Goal: Task Accomplishment & Management: Manage account settings

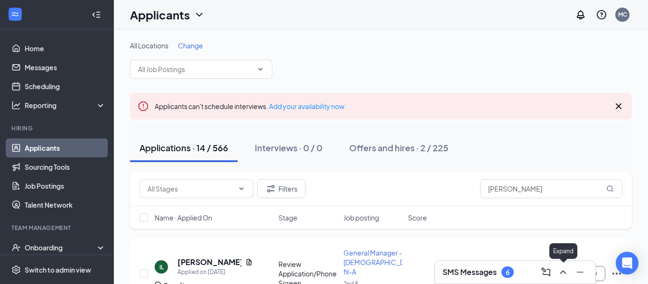
click at [559, 270] on icon "ChevronUp" at bounding box center [563, 272] width 11 height 11
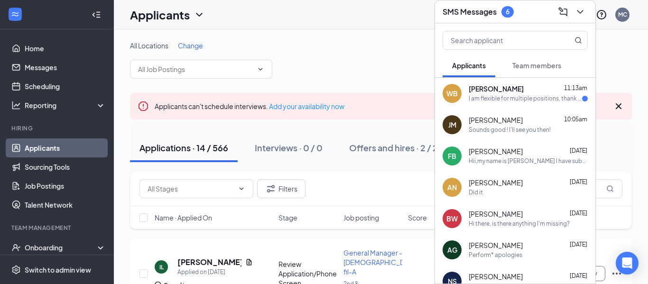
click at [505, 97] on div "I am flexible for multiple positions, thank you." at bounding box center [525, 99] width 113 height 8
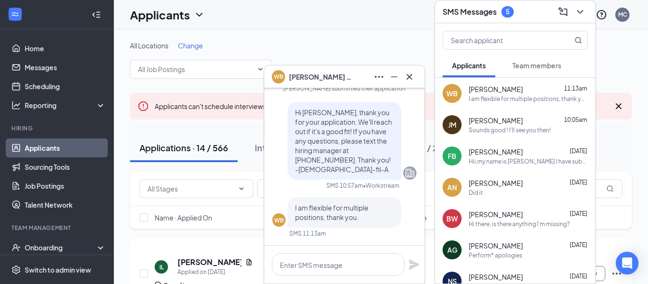
scroll to position [-63, 0]
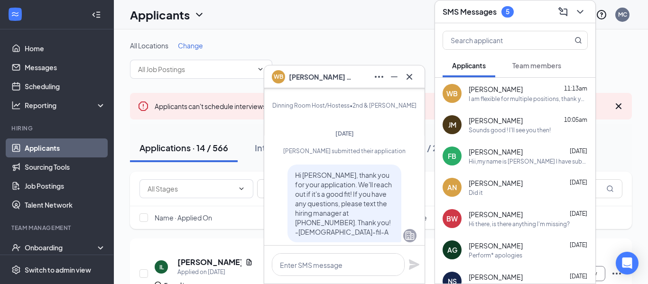
click at [525, 67] on span "Team members" at bounding box center [537, 65] width 49 height 9
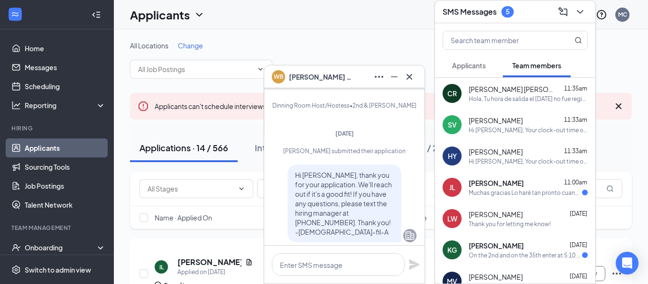
click at [471, 71] on button "Applicants" at bounding box center [469, 66] width 53 height 24
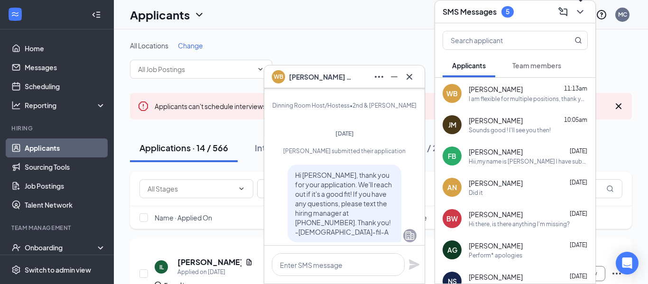
click at [580, 15] on icon "ChevronDown" at bounding box center [580, 11] width 11 height 11
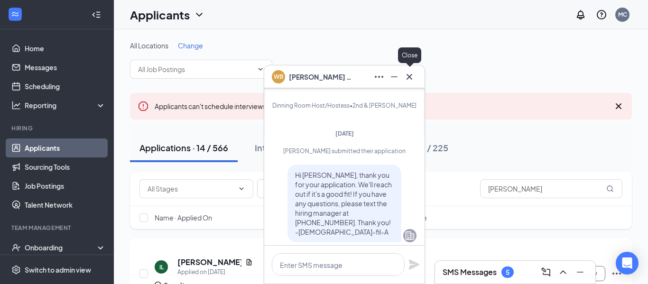
click at [407, 79] on icon "Cross" at bounding box center [409, 76] width 11 height 11
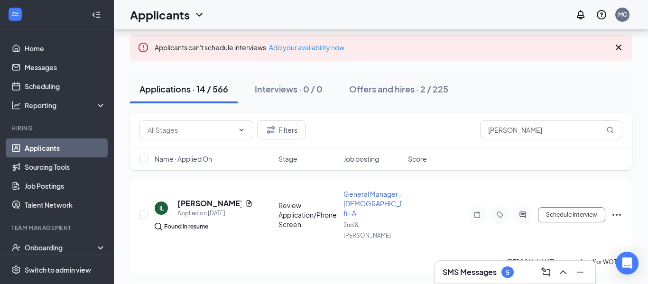
scroll to position [75, 0]
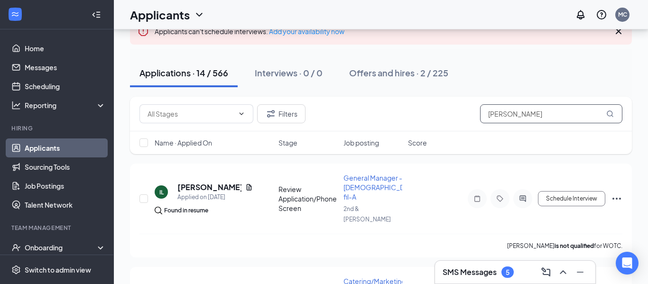
click at [532, 115] on input "Sam" at bounding box center [551, 113] width 142 height 19
type input "S"
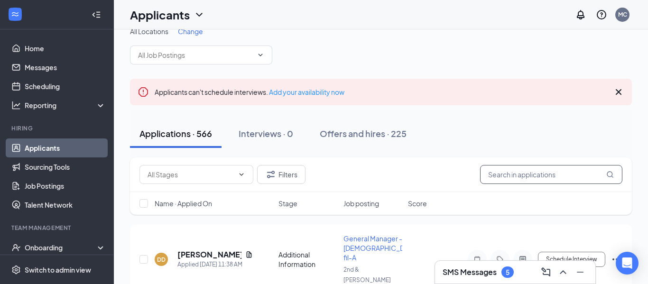
scroll to position [75, 0]
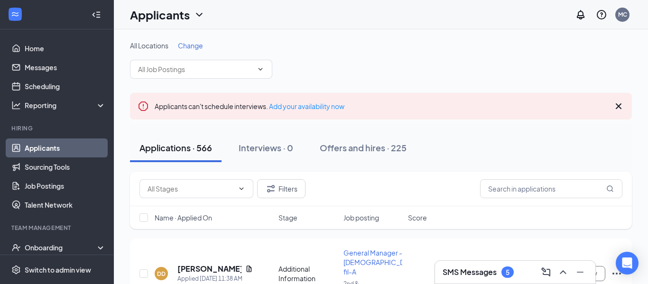
scroll to position [63, 0]
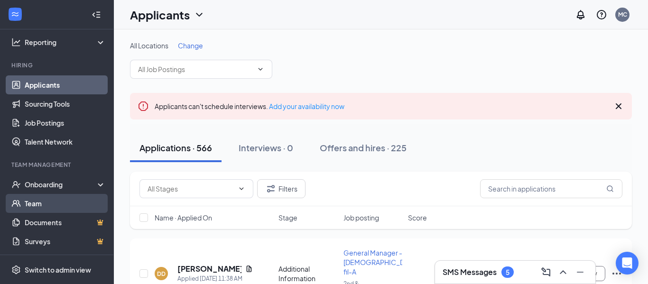
click at [43, 206] on link "Team" at bounding box center [65, 203] width 81 height 19
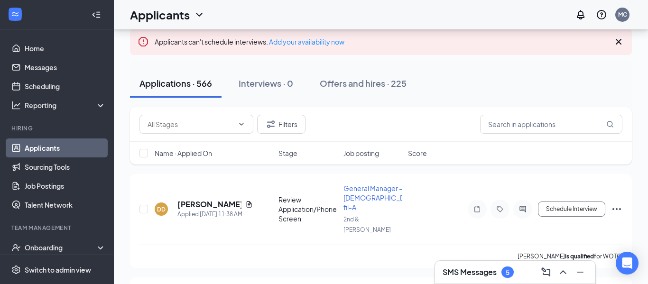
scroll to position [65, 0]
click at [247, 201] on icon "Document" at bounding box center [249, 204] width 5 height 6
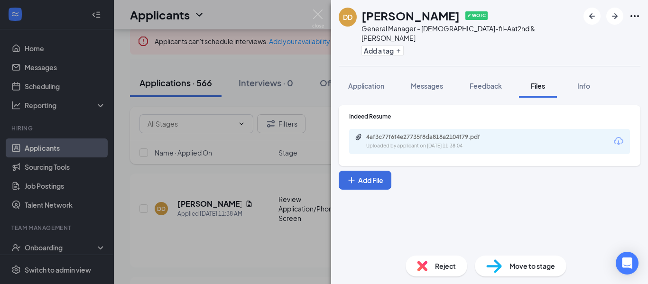
click at [238, 19] on div "DD [PERSON_NAME] ✔ WOTC General Manager - [DEMOGRAPHIC_DATA]-fil-A at 2nd & [PE…" at bounding box center [324, 142] width 648 height 284
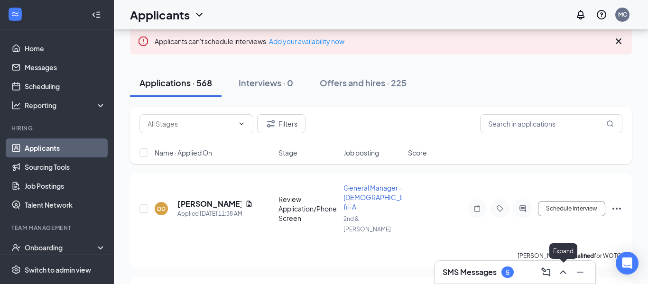
click at [558, 272] on icon "ChevronUp" at bounding box center [563, 272] width 11 height 11
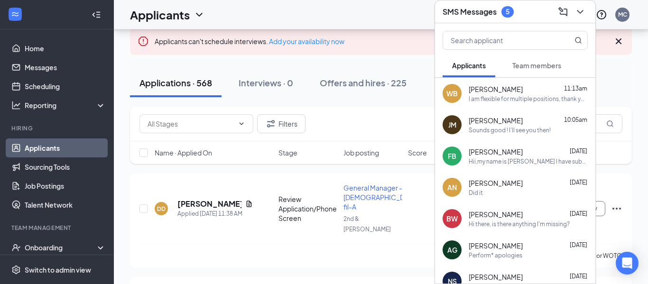
click at [531, 64] on span "Team members" at bounding box center [537, 65] width 49 height 9
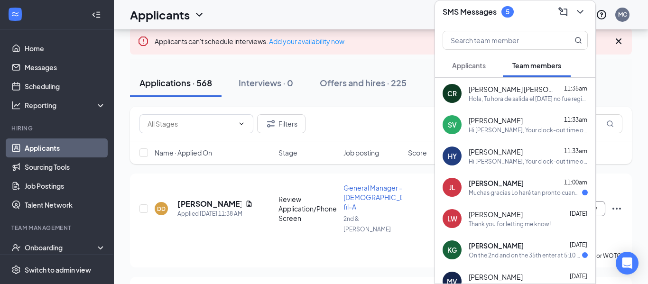
click at [524, 187] on div "Julio Lucas 11:00am" at bounding box center [528, 182] width 119 height 9
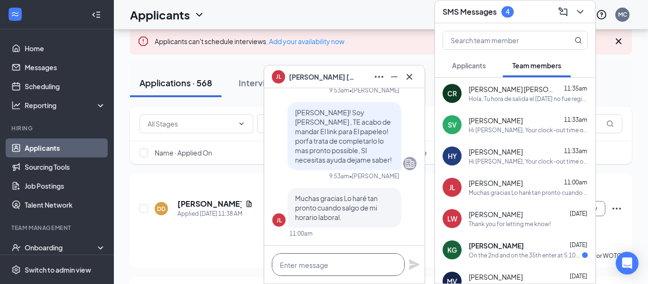
click at [338, 266] on textarea at bounding box center [338, 264] width 133 height 23
click at [579, 16] on icon "ChevronDown" at bounding box center [580, 11] width 11 height 11
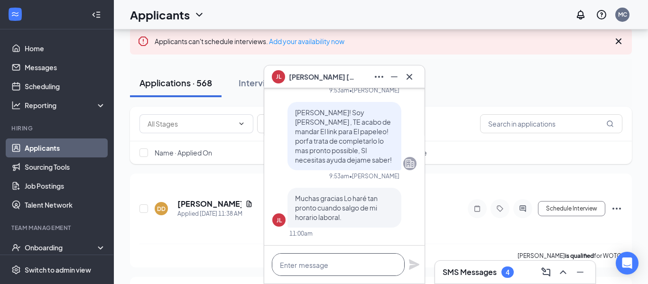
click at [319, 273] on textarea at bounding box center [338, 264] width 133 height 23
click at [295, 268] on textarea "Perfecto, gracias!" at bounding box center [338, 264] width 133 height 23
click at [349, 265] on textarea "Perfecto, gracias!" at bounding box center [338, 264] width 133 height 23
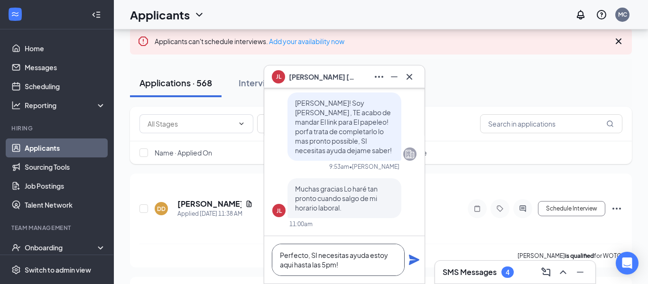
type textarea "Perfecto, SI necesitas ayuda estoy aqui hasta las 5pm!"
click at [409, 262] on icon "Plane" at bounding box center [414, 259] width 11 height 11
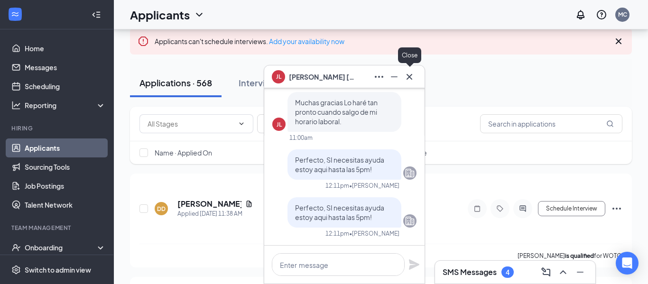
click at [409, 75] on icon "Cross" at bounding box center [409, 76] width 11 height 11
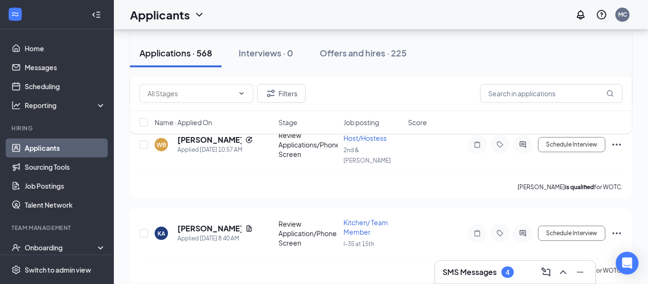
scroll to position [229, 0]
click at [216, 223] on h5 "[PERSON_NAME]" at bounding box center [210, 228] width 64 height 10
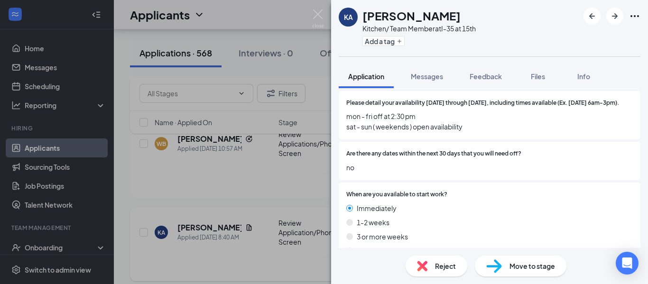
scroll to position [1336, 0]
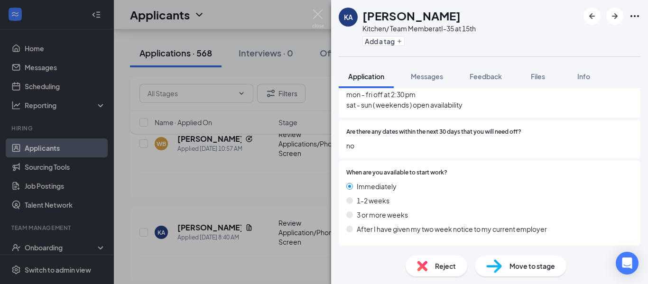
click at [315, 16] on img at bounding box center [318, 18] width 12 height 19
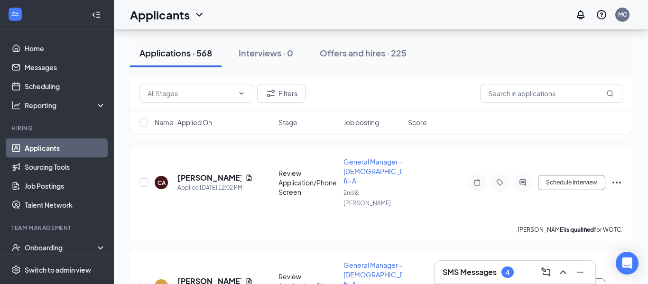
scroll to position [175, 0]
click at [245, 277] on icon "Document" at bounding box center [249, 281] width 8 height 8
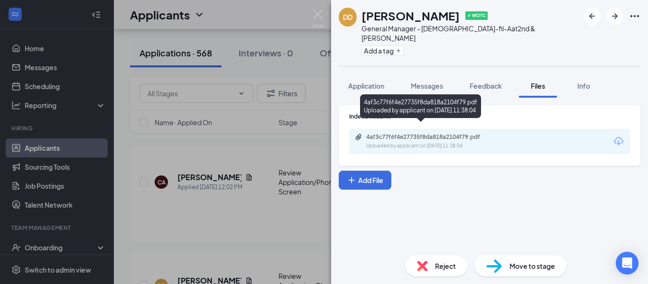
click at [420, 133] on div "4af3c77f6f4e27735f8da818a2104f79.pdf" at bounding box center [432, 137] width 133 height 8
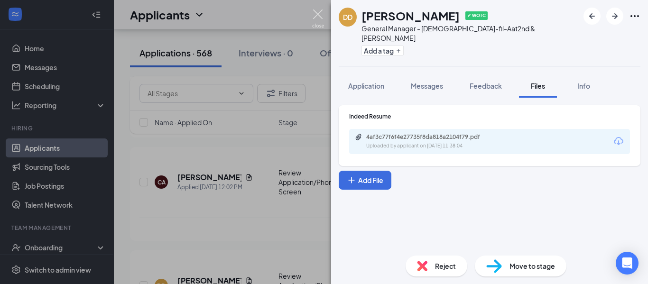
click at [318, 16] on img at bounding box center [318, 18] width 12 height 19
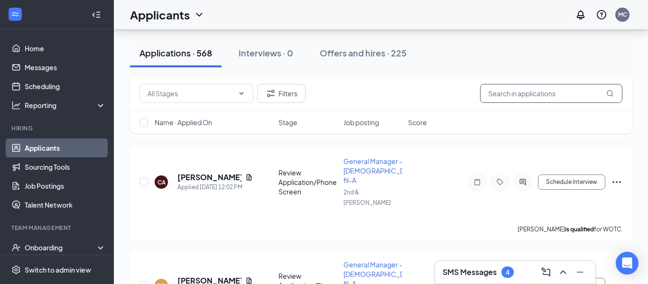
click at [552, 96] on input "text" at bounding box center [551, 93] width 142 height 19
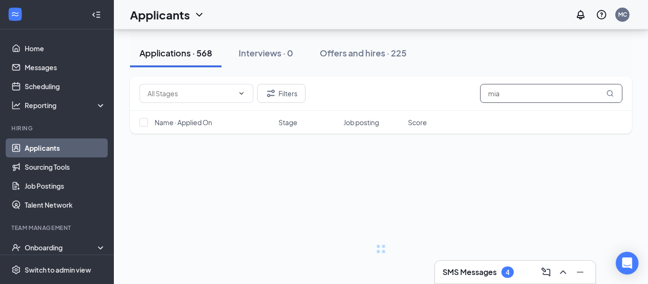
scroll to position [14, 0]
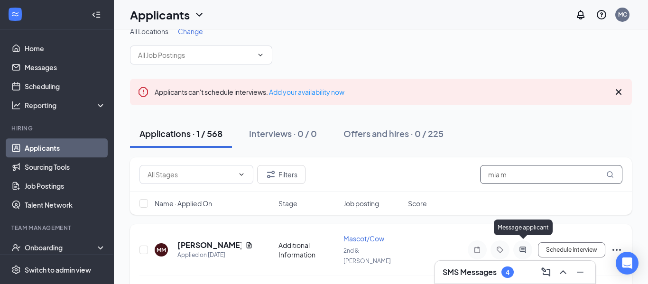
type input "mia m"
click at [522, 247] on icon "ActiveChat" at bounding box center [523, 250] width 6 height 6
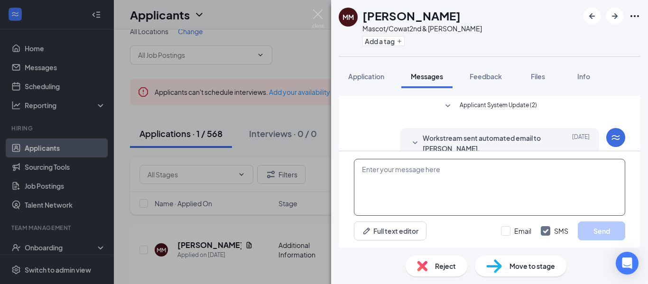
click at [434, 195] on textarea at bounding box center [489, 187] width 271 height 57
click at [477, 75] on span "Feedback" at bounding box center [486, 76] width 32 height 9
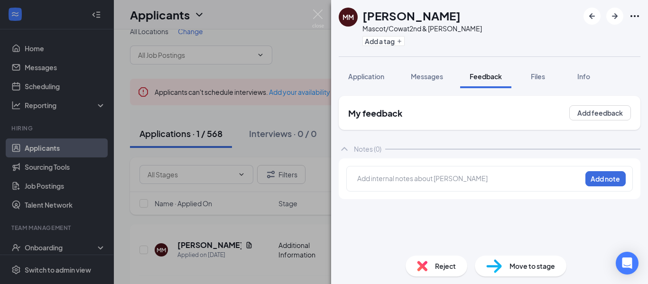
click at [405, 186] on div at bounding box center [470, 180] width 224 height 12
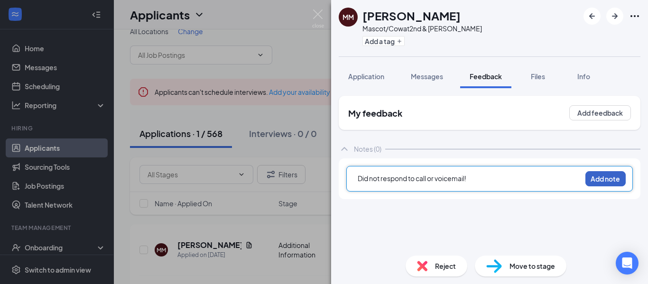
click at [591, 177] on button "Add note" at bounding box center [606, 178] width 40 height 15
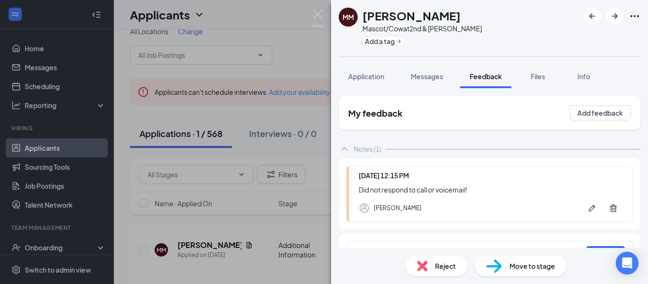
click at [422, 268] on img at bounding box center [422, 266] width 10 height 10
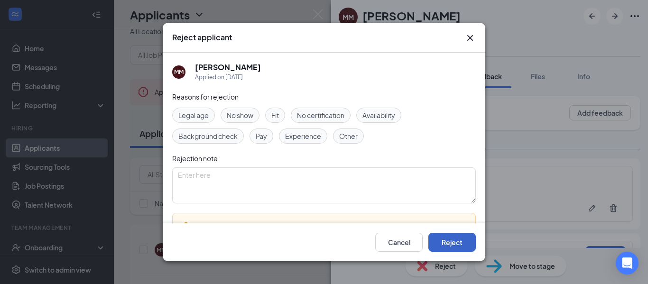
click at [447, 242] on button "Reject" at bounding box center [452, 242] width 47 height 19
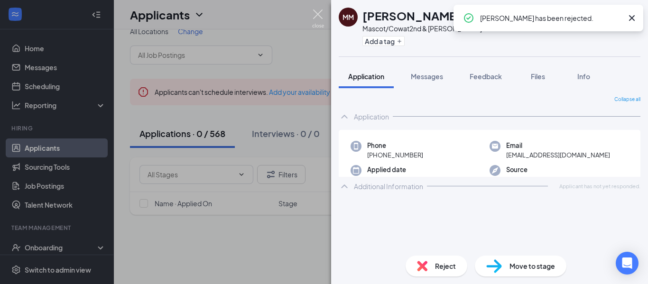
click at [316, 15] on img at bounding box center [318, 18] width 12 height 19
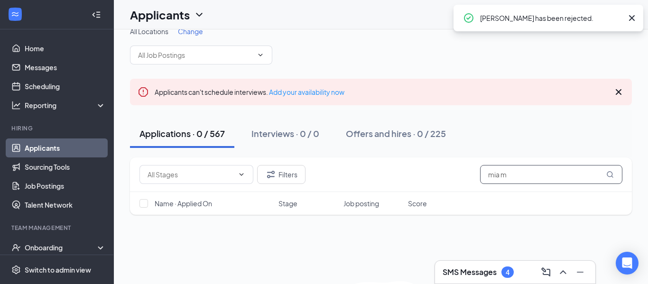
click at [551, 172] on input "mia m" at bounding box center [551, 174] width 142 height 19
type input "m"
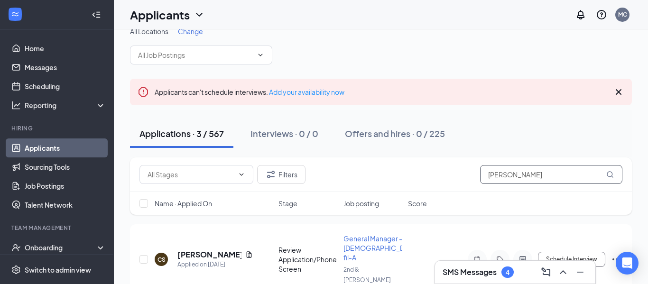
type input "Casey"
click at [521, 256] on icon "ActiveChat" at bounding box center [522, 260] width 11 height 8
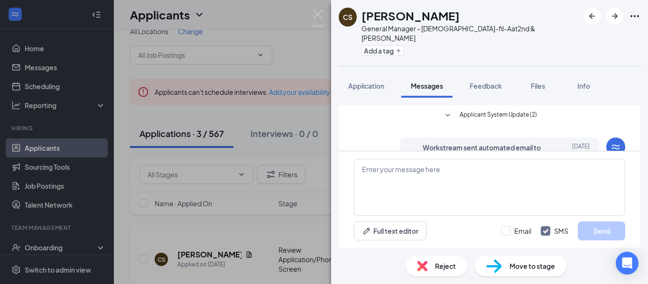
scroll to position [89, 0]
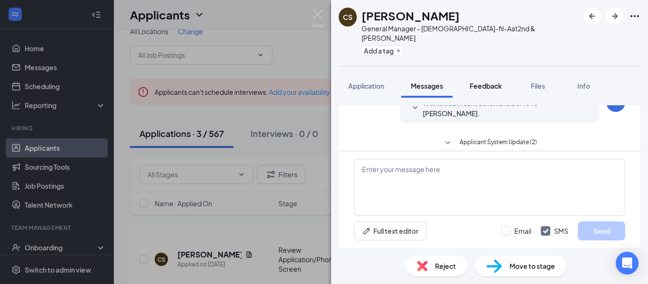
click at [494, 82] on span "Feedback" at bounding box center [486, 86] width 32 height 9
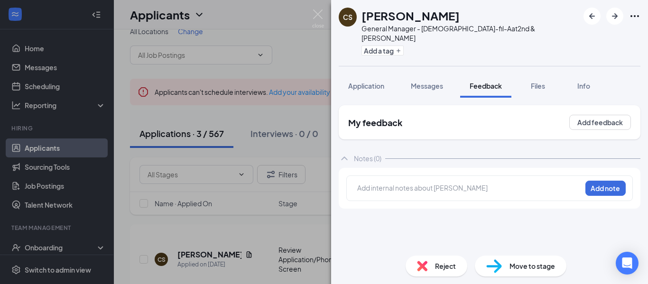
click at [380, 183] on div at bounding box center [470, 188] width 224 height 10
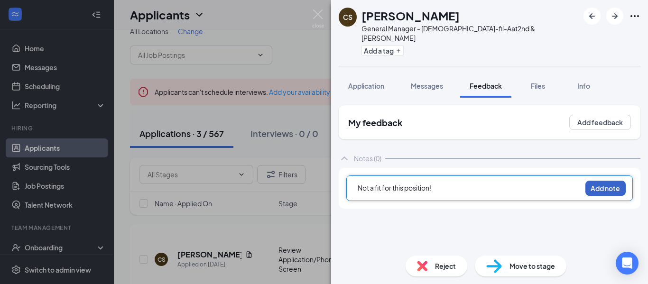
click at [594, 181] on button "Add note" at bounding box center [606, 188] width 40 height 15
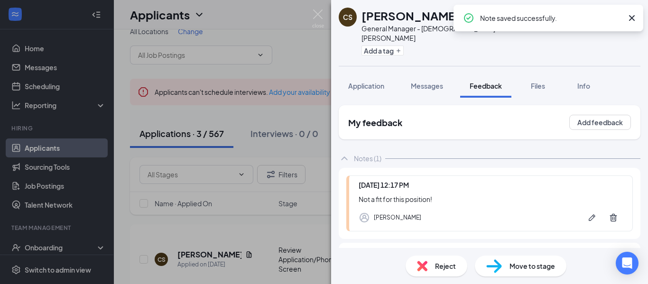
click at [426, 266] on img at bounding box center [422, 266] width 10 height 10
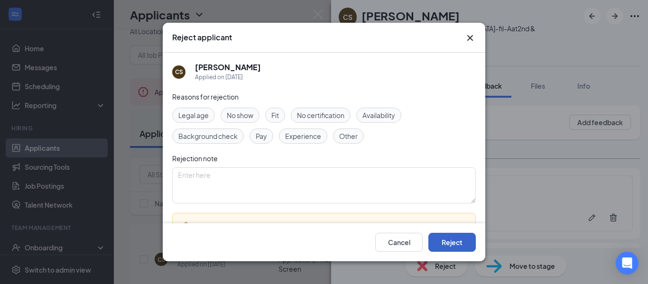
click at [453, 248] on button "Reject" at bounding box center [452, 242] width 47 height 19
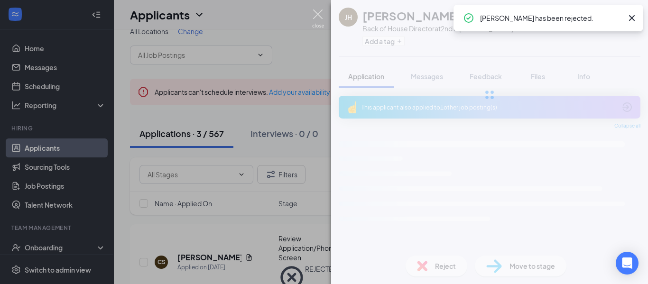
click at [316, 13] on img at bounding box center [318, 18] width 12 height 19
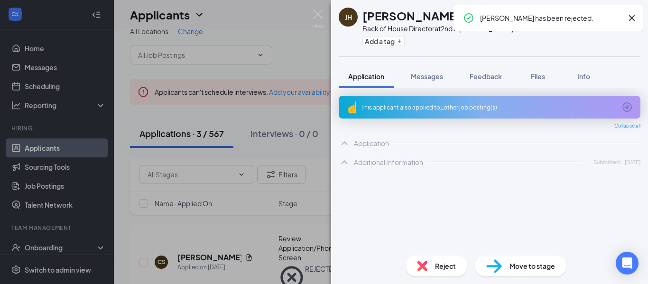
click at [633, 17] on icon "Cross" at bounding box center [632, 18] width 6 height 6
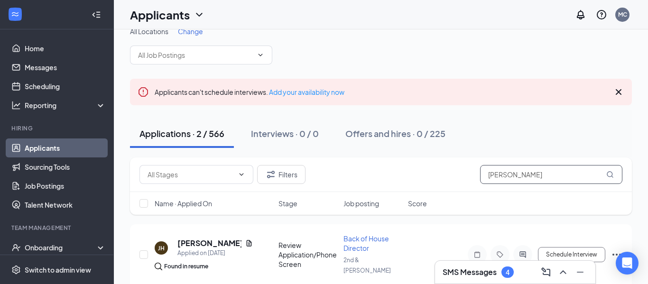
click at [514, 174] on input "Casey" at bounding box center [551, 174] width 142 height 19
type input "C"
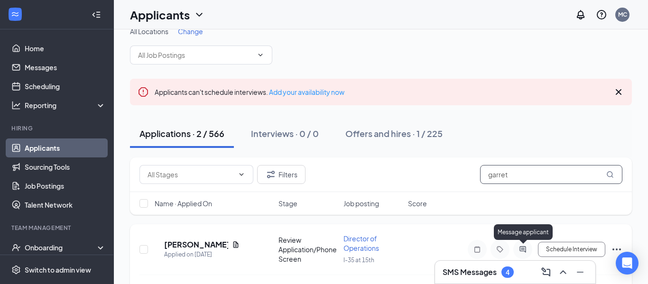
type input "garret"
click at [521, 248] on icon "ActiveChat" at bounding box center [522, 250] width 11 height 8
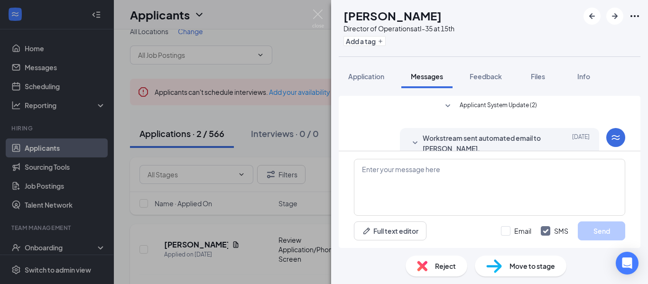
scroll to position [178, 0]
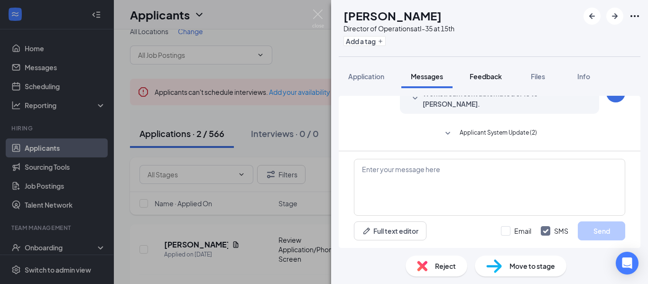
click at [487, 82] on button "Feedback" at bounding box center [485, 77] width 51 height 24
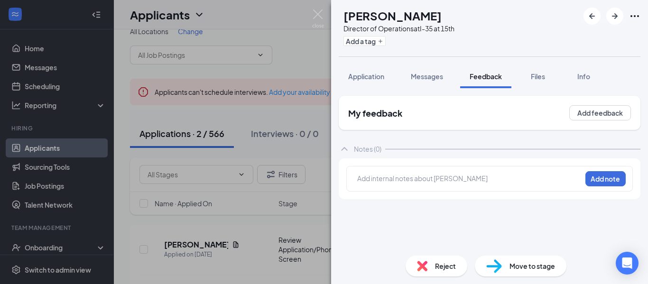
click at [402, 181] on div at bounding box center [470, 179] width 224 height 10
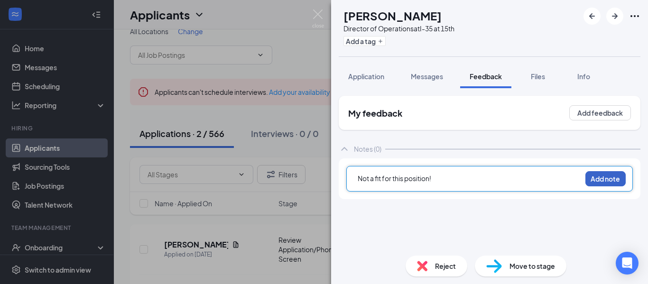
click at [599, 178] on button "Add note" at bounding box center [606, 178] width 40 height 15
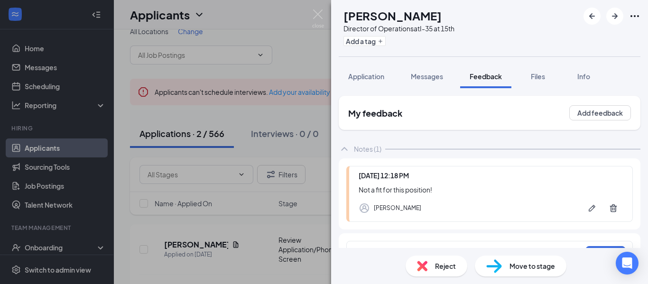
click at [421, 268] on img at bounding box center [422, 266] width 10 height 10
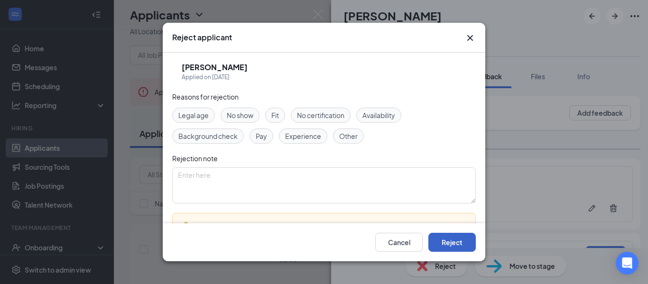
click at [448, 251] on button "Reject" at bounding box center [452, 242] width 47 height 19
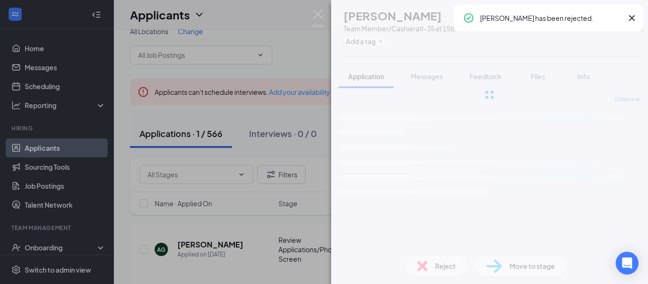
click at [635, 17] on icon "Cross" at bounding box center [631, 17] width 11 height 11
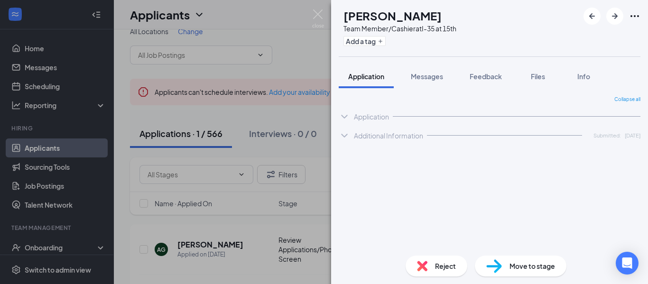
click at [635, 17] on icon "Cross" at bounding box center [631, 17] width 11 height 11
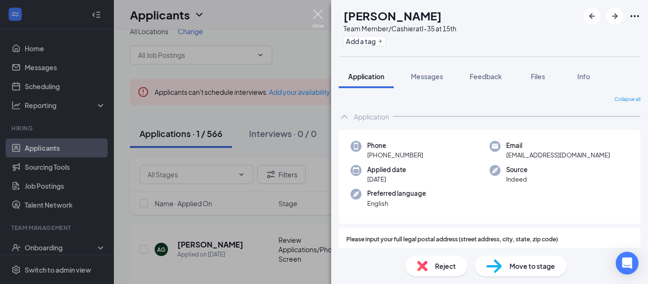
click at [316, 15] on img at bounding box center [318, 18] width 12 height 19
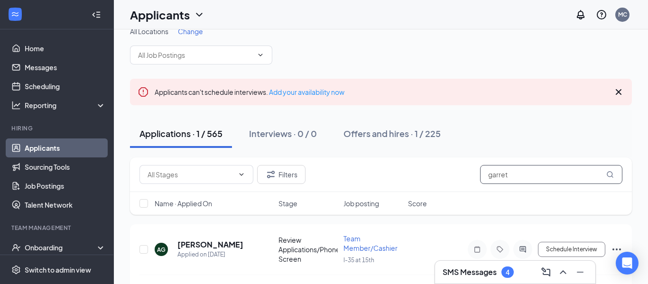
click at [515, 177] on input "garret" at bounding box center [551, 174] width 142 height 19
type input "g"
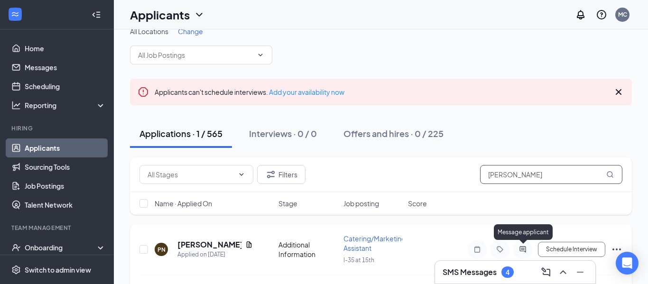
type input "pamela"
click at [525, 249] on icon "ActiveChat" at bounding box center [522, 250] width 11 height 8
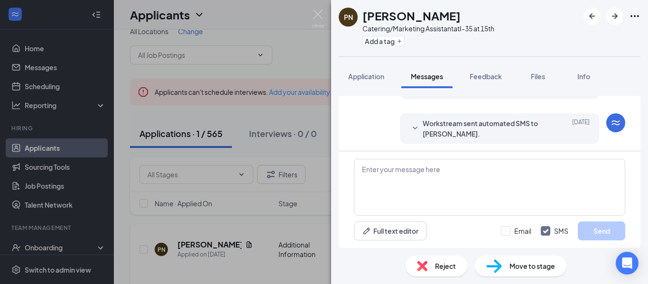
scroll to position [62, 0]
click at [485, 78] on span "Feedback" at bounding box center [486, 76] width 32 height 9
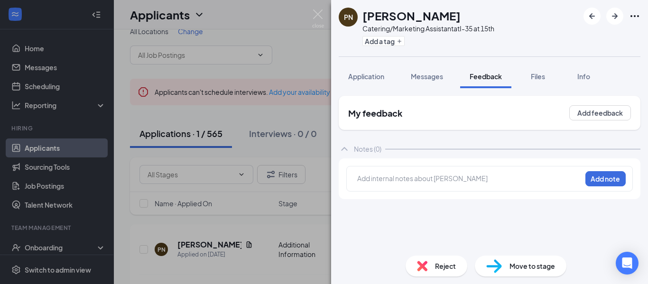
click at [382, 185] on div at bounding box center [470, 180] width 224 height 12
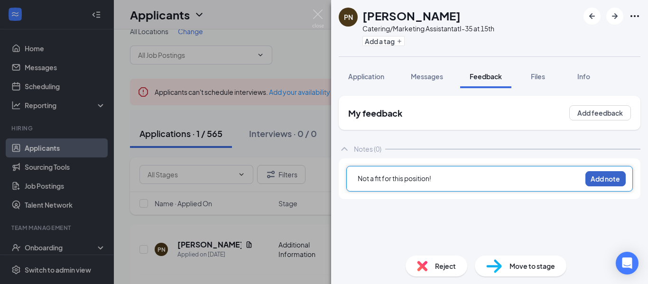
click at [602, 184] on button "Add note" at bounding box center [606, 178] width 40 height 15
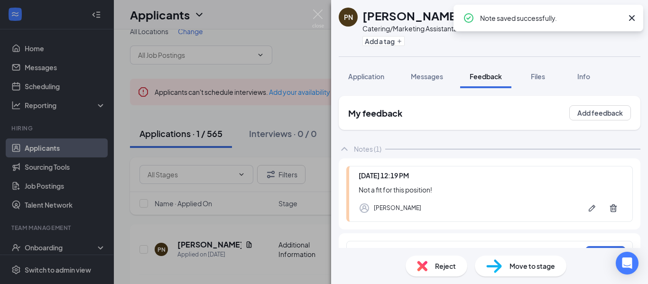
click at [428, 266] on div "Reject" at bounding box center [437, 266] width 62 height 21
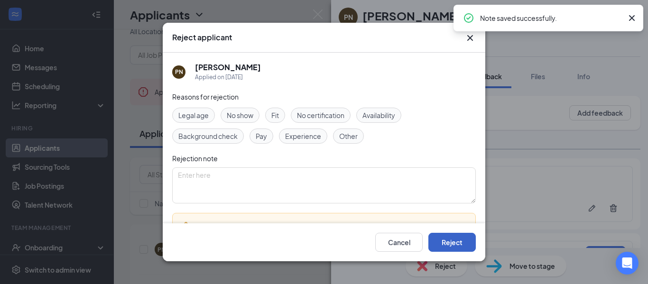
click at [452, 244] on button "Reject" at bounding box center [452, 242] width 47 height 19
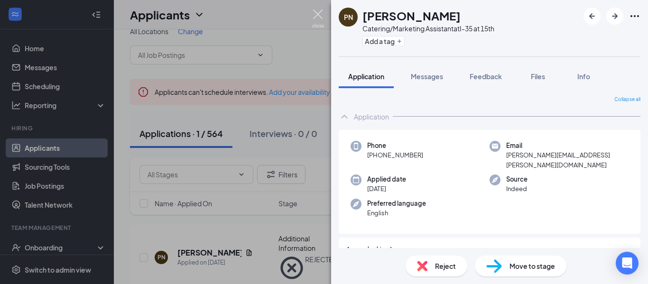
click at [318, 20] on img at bounding box center [318, 18] width 12 height 19
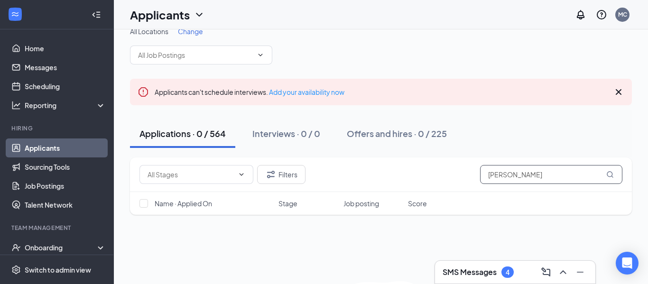
click at [555, 172] on input "pamela" at bounding box center [551, 174] width 142 height 19
type input "p"
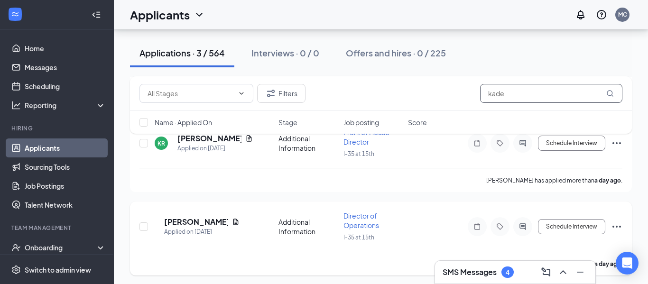
scroll to position [207, 0]
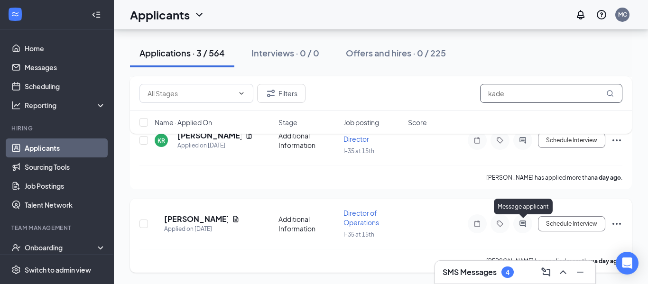
type input "kade"
click at [521, 222] on icon "ActiveChat" at bounding box center [522, 224] width 11 height 8
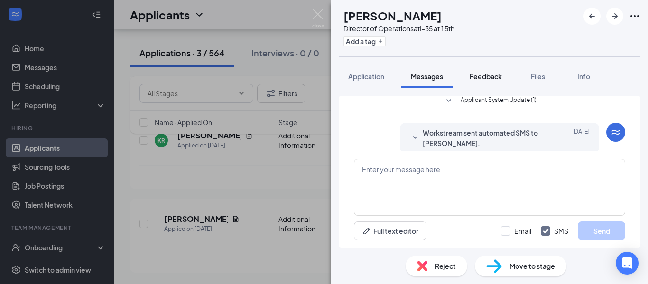
scroll to position [89, 0]
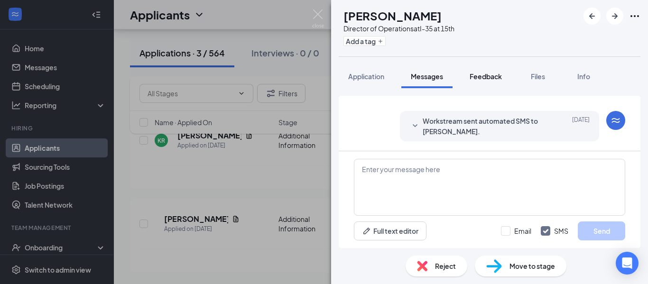
click at [475, 79] on span "Feedback" at bounding box center [486, 76] width 32 height 9
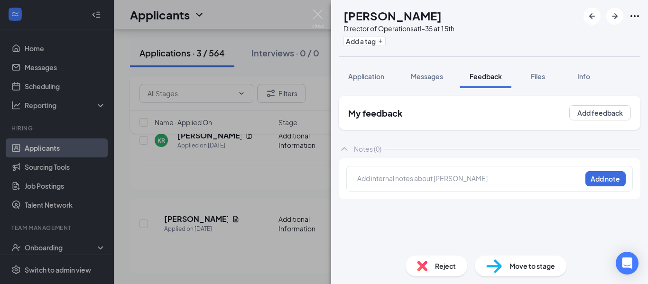
click at [410, 174] on div at bounding box center [470, 179] width 224 height 10
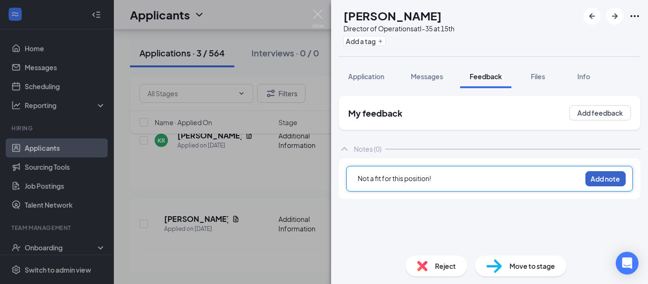
click at [590, 175] on button "Add note" at bounding box center [606, 178] width 40 height 15
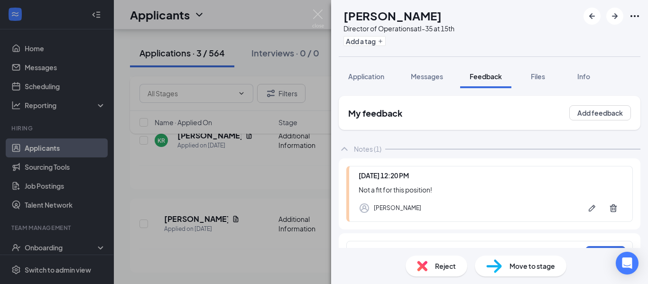
click at [422, 268] on img at bounding box center [422, 266] width 10 height 10
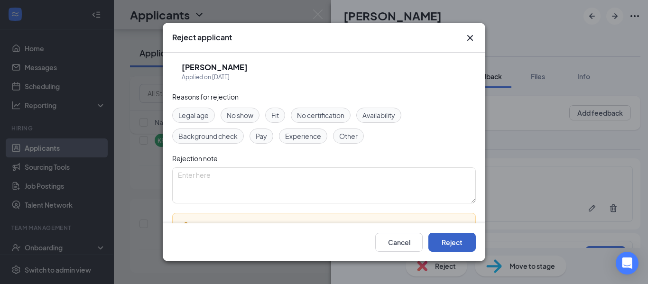
click at [459, 234] on button "Reject" at bounding box center [452, 242] width 47 height 19
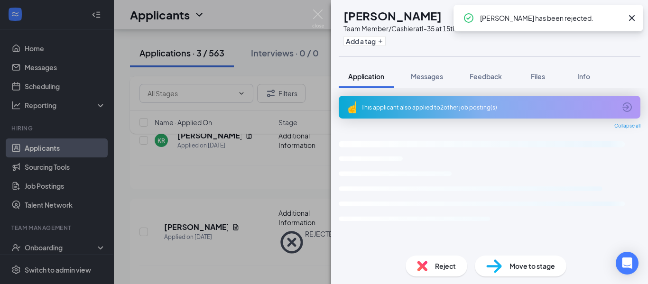
click at [633, 16] on icon "Cross" at bounding box center [632, 18] width 6 height 6
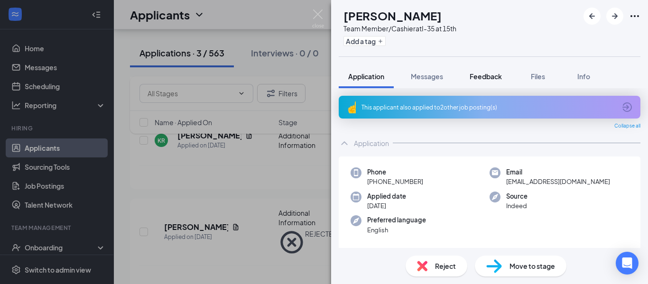
click at [484, 77] on span "Feedback" at bounding box center [486, 76] width 32 height 9
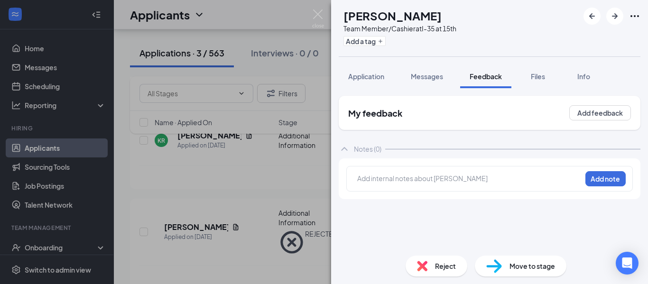
click at [419, 185] on div at bounding box center [470, 180] width 224 height 12
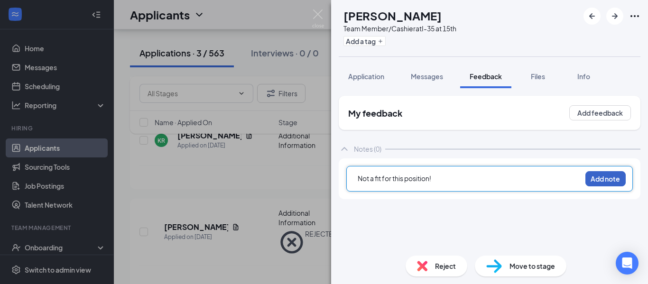
click at [610, 175] on button "Add note" at bounding box center [606, 178] width 40 height 15
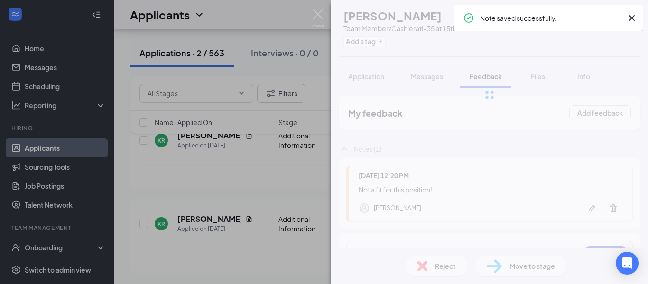
scroll to position [123, 0]
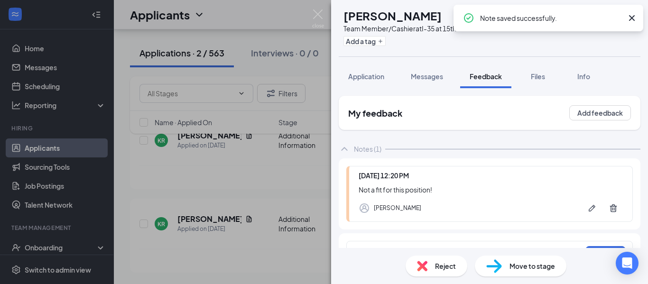
click at [422, 271] on img at bounding box center [422, 266] width 10 height 10
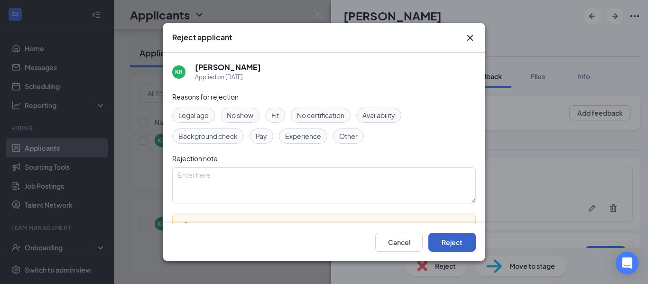
click at [450, 243] on button "Reject" at bounding box center [452, 242] width 47 height 19
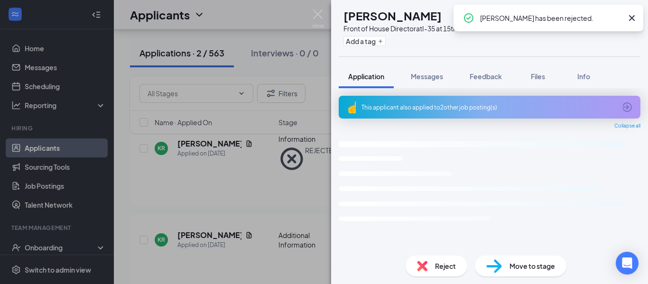
click at [635, 20] on icon "Cross" at bounding box center [631, 17] width 11 height 11
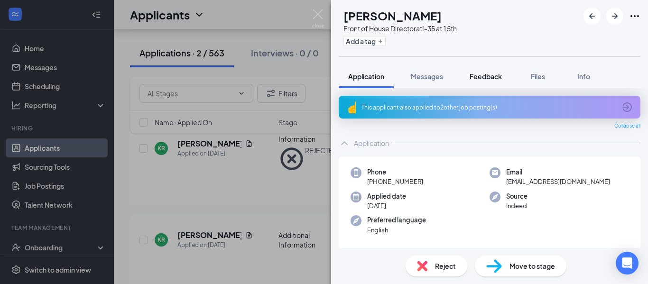
click at [485, 75] on span "Feedback" at bounding box center [486, 76] width 32 height 9
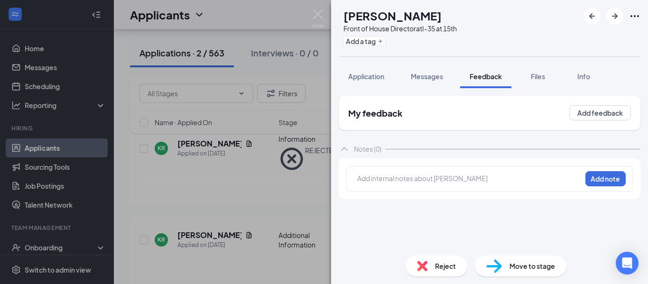
click at [401, 179] on div at bounding box center [470, 179] width 224 height 10
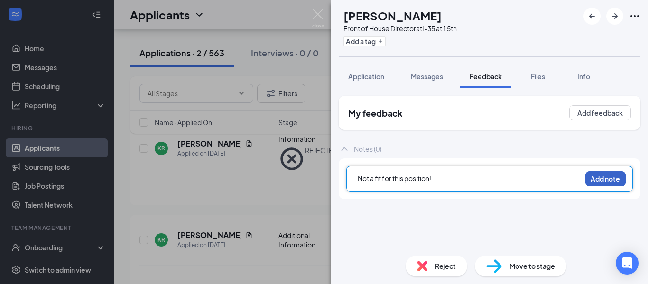
click at [600, 174] on button "Add note" at bounding box center [606, 178] width 40 height 15
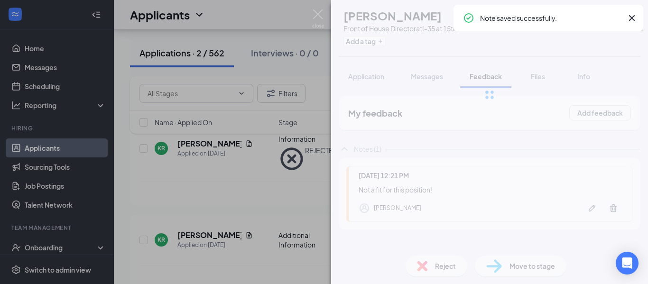
scroll to position [40, 0]
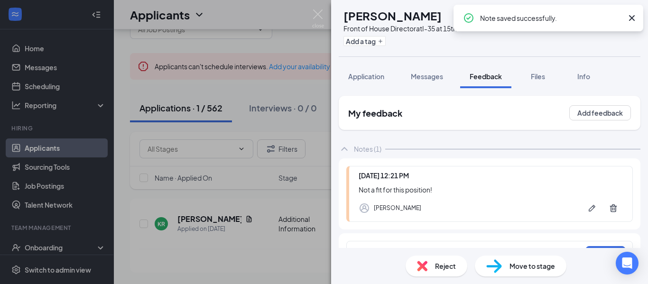
click at [421, 263] on img at bounding box center [422, 266] width 10 height 10
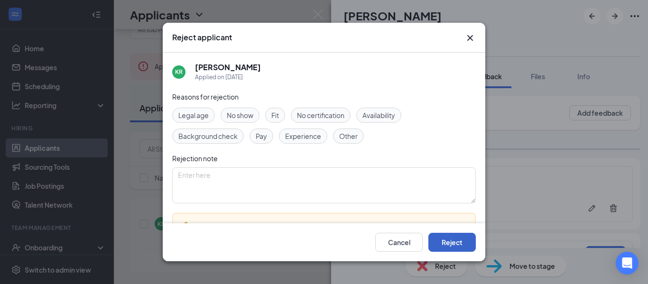
click at [460, 240] on button "Reject" at bounding box center [452, 242] width 47 height 19
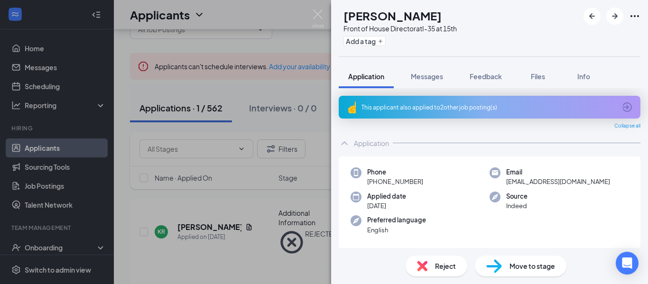
click at [426, 265] on img at bounding box center [422, 266] width 10 height 10
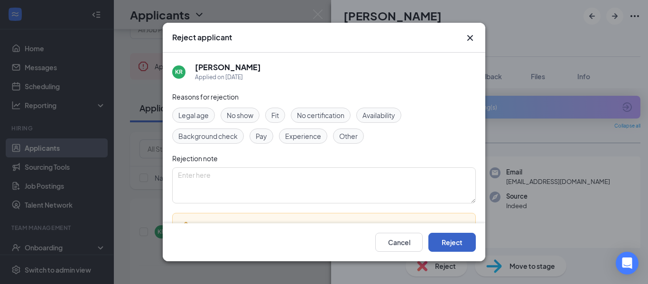
click at [461, 243] on button "Reject" at bounding box center [452, 242] width 47 height 19
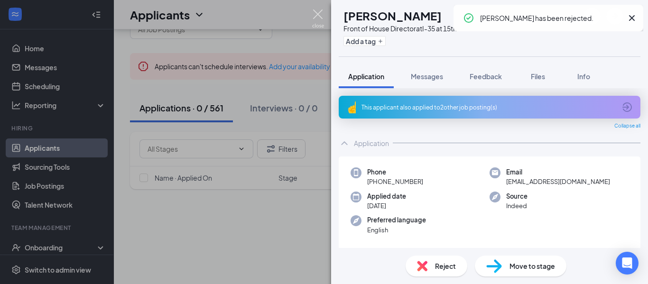
click at [321, 15] on img at bounding box center [318, 18] width 12 height 19
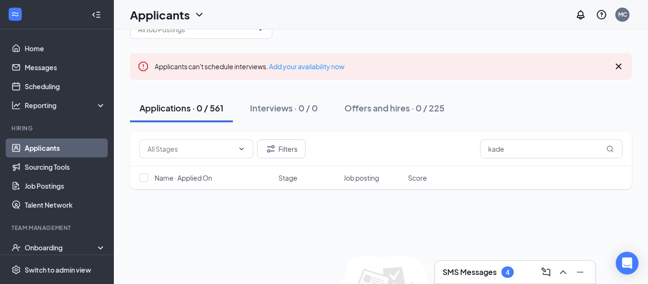
scroll to position [14, 0]
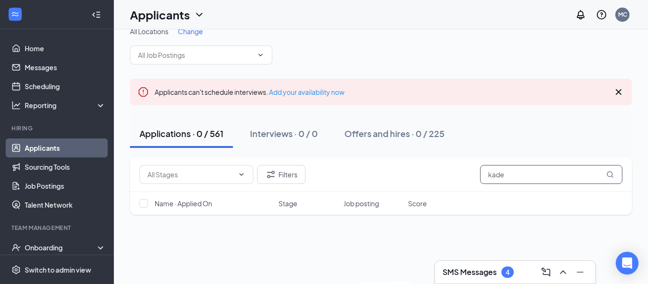
click at [525, 167] on input "kade" at bounding box center [551, 174] width 142 height 19
type input "k"
type input "daniel"
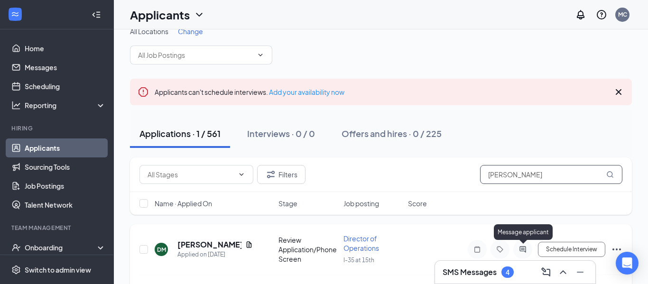
type input "Daniel m"
click at [523, 251] on icon "ActiveChat" at bounding box center [523, 249] width 6 height 6
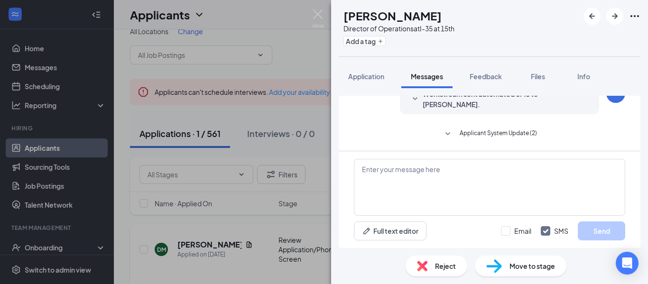
scroll to position [89, 0]
click at [482, 81] on button "Feedback" at bounding box center [485, 77] width 51 height 24
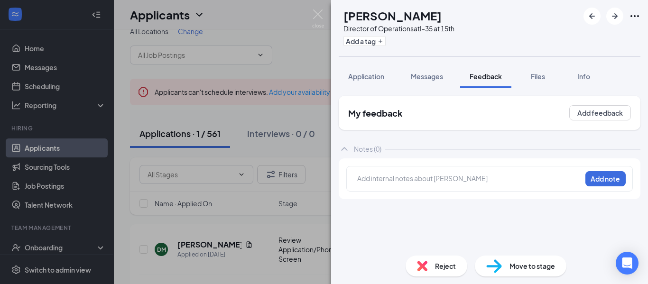
click at [382, 182] on div at bounding box center [470, 179] width 224 height 10
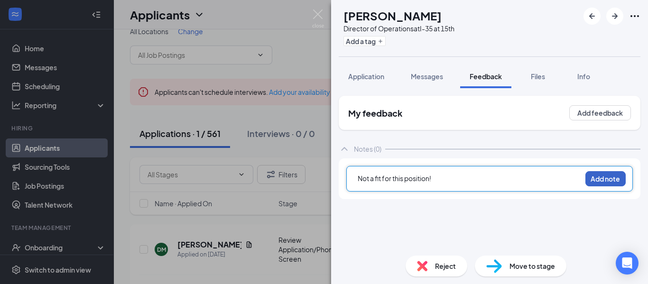
click at [598, 176] on button "Add note" at bounding box center [606, 178] width 40 height 15
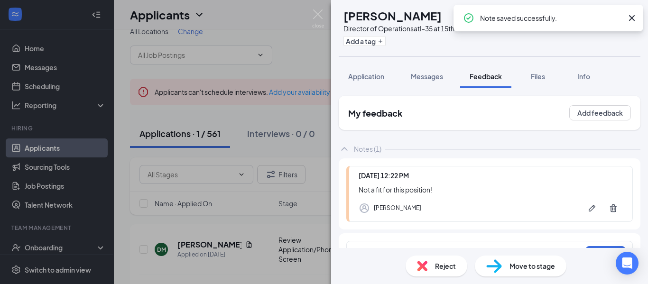
click at [421, 266] on img at bounding box center [422, 266] width 10 height 10
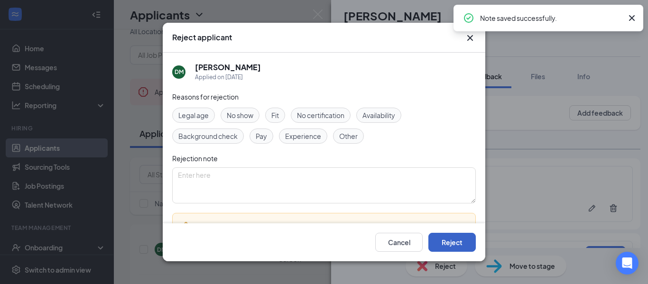
click at [453, 246] on button "Reject" at bounding box center [452, 242] width 47 height 19
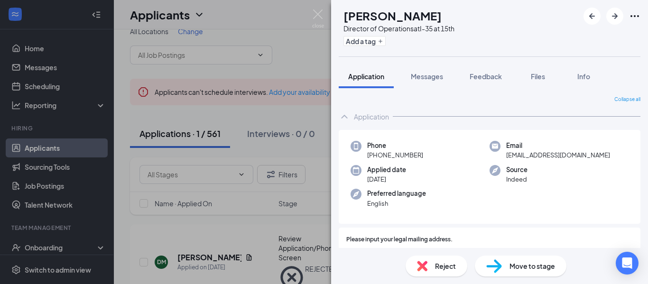
click at [423, 270] on img at bounding box center [422, 266] width 10 height 10
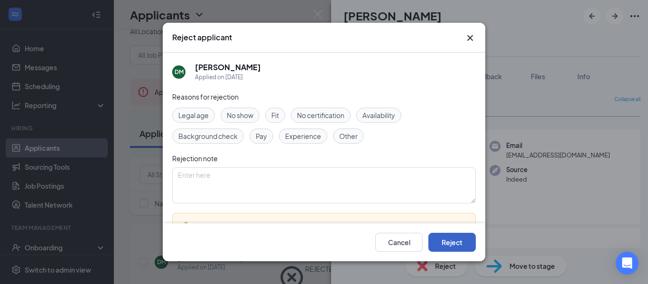
click at [438, 241] on button "Reject" at bounding box center [452, 242] width 47 height 19
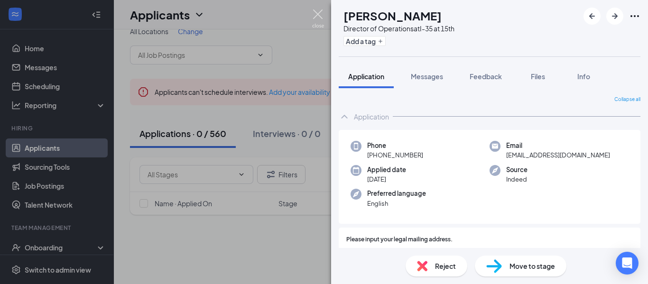
click at [312, 10] on img at bounding box center [318, 18] width 12 height 19
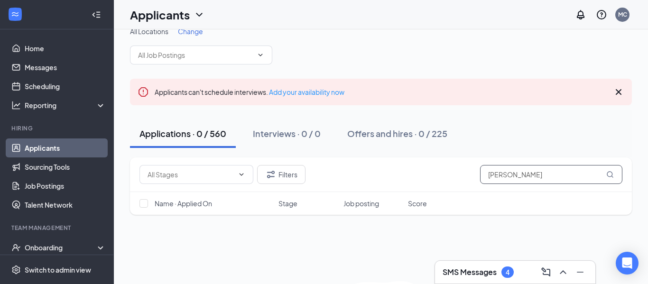
click at [582, 180] on input "Daniel m" at bounding box center [551, 174] width 142 height 19
type input "D"
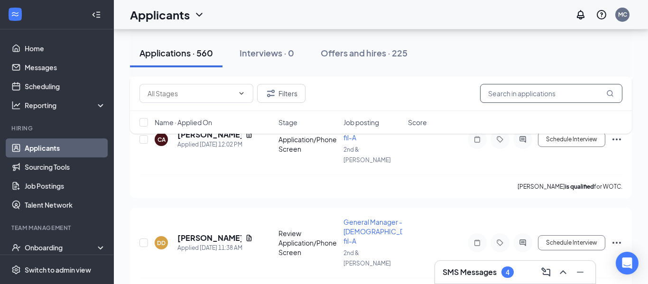
scroll to position [218, 0]
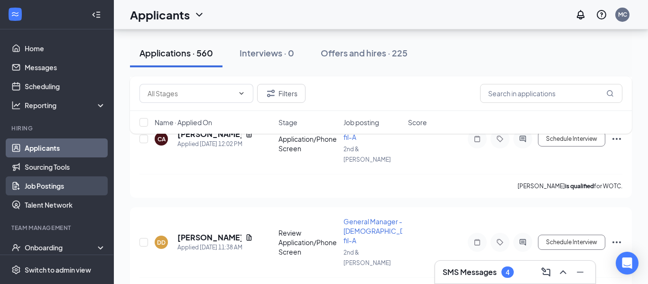
click at [60, 181] on link "Job Postings" at bounding box center [65, 186] width 81 height 19
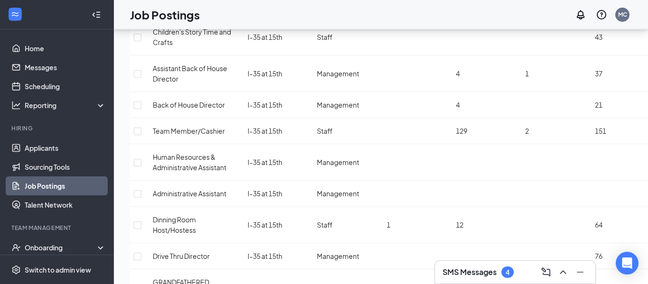
scroll to position [932, 0]
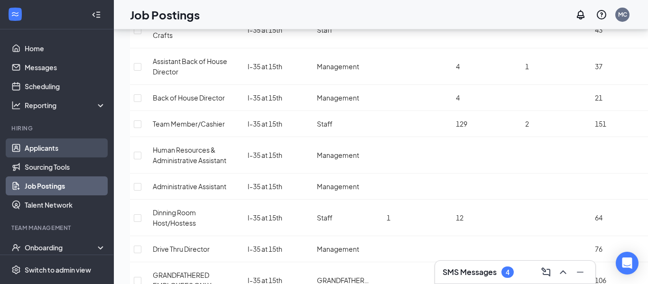
click at [43, 147] on link "Applicants" at bounding box center [65, 148] width 81 height 19
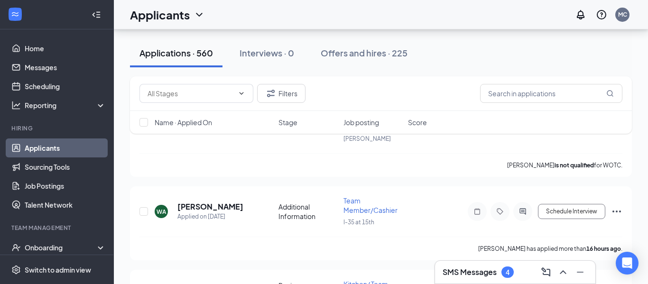
scroll to position [801, 0]
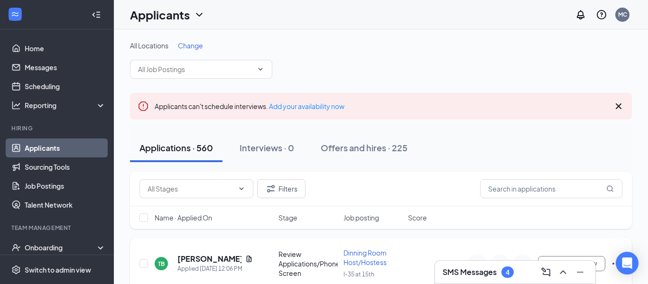
click at [197, 257] on h5 "Talan Bradford" at bounding box center [210, 259] width 64 height 10
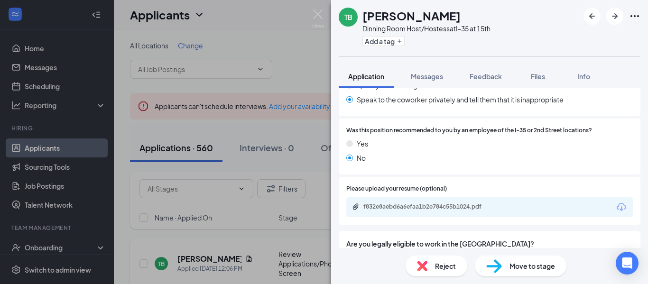
scroll to position [413, 0]
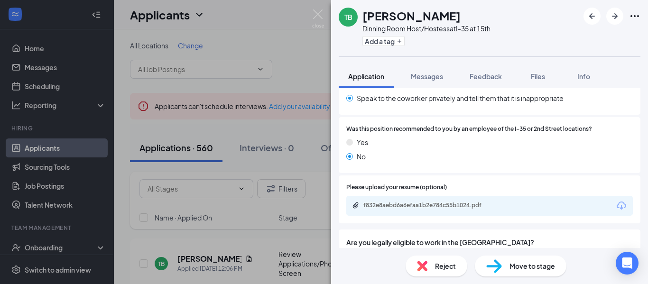
click at [528, 216] on div "f832e8aebd6a6efaa1b2e784c55b1024.pdf" at bounding box center [489, 206] width 287 height 20
click at [483, 209] on div "f832e8aebd6a6efaa1b2e784c55b1024.pdf" at bounding box center [430, 206] width 133 height 8
click at [321, 17] on img at bounding box center [318, 18] width 12 height 19
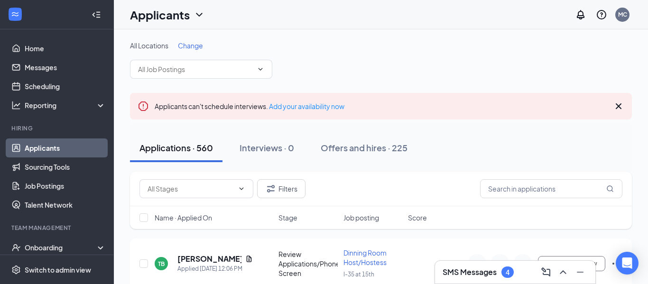
click at [56, 257] on link "Team" at bounding box center [65, 266] width 81 height 19
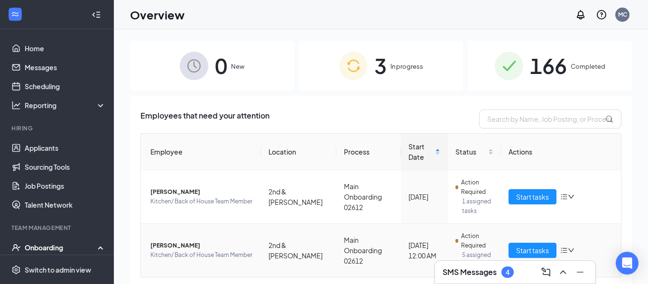
scroll to position [26, 0]
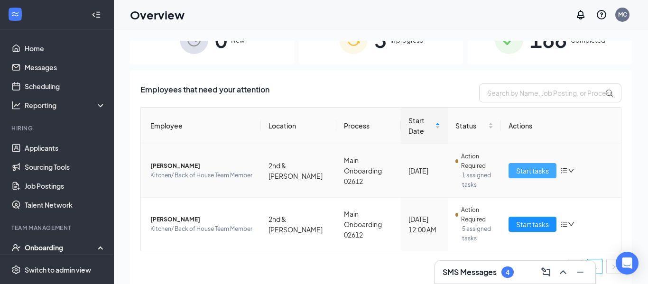
click at [534, 173] on span "Start tasks" at bounding box center [532, 171] width 33 height 10
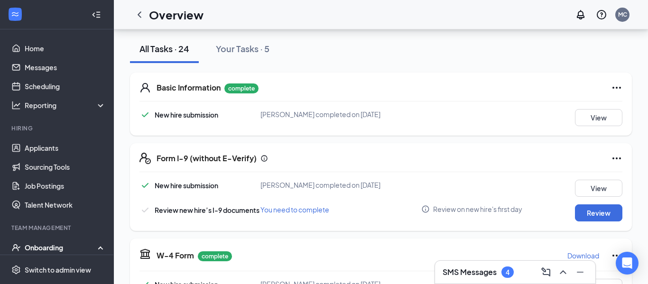
scroll to position [106, 0]
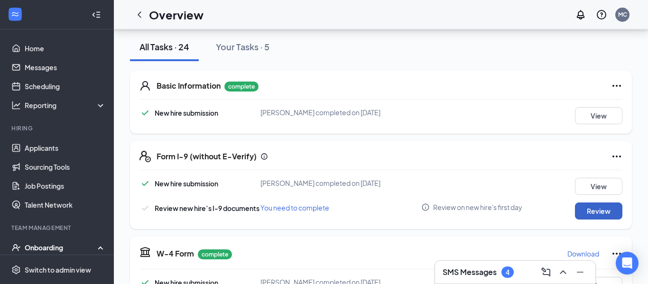
click at [603, 209] on button "Review" at bounding box center [598, 211] width 47 height 17
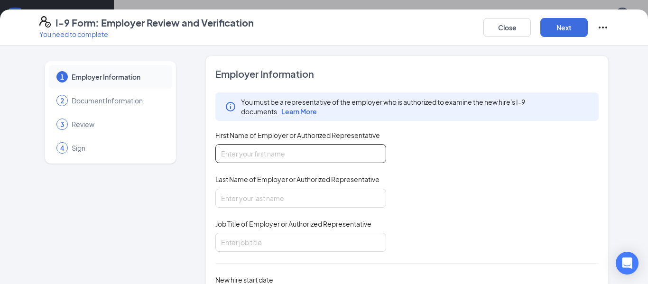
click at [346, 152] on input "First Name of Employer or Authorized Representative" at bounding box center [300, 153] width 171 height 19
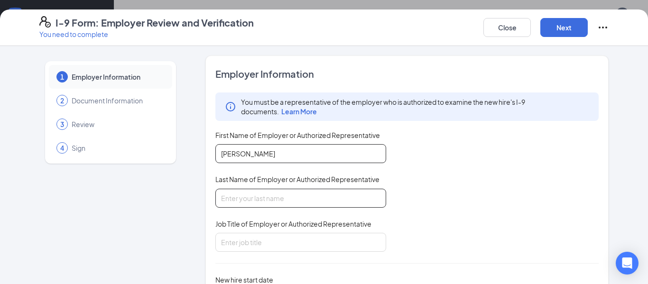
type input "Marlene"
click at [227, 195] on input "Last Name of Employer or Authorized Representative" at bounding box center [300, 198] width 171 height 19
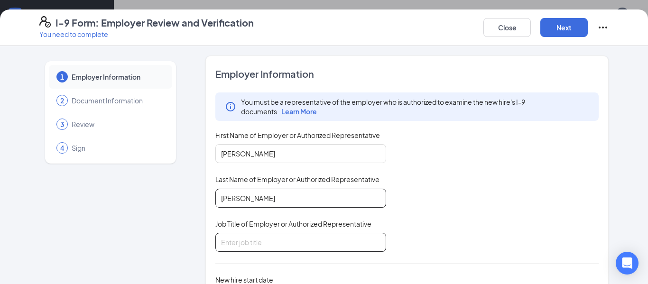
type input "Vargas"
click at [282, 242] on input "Job Title of Employer or Authorized Representative" at bounding box center [300, 242] width 171 height 19
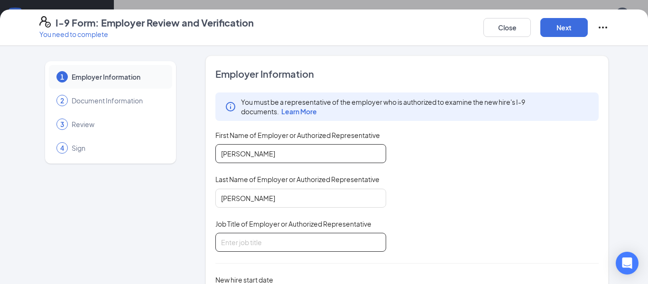
type input "Hr. Assistant"
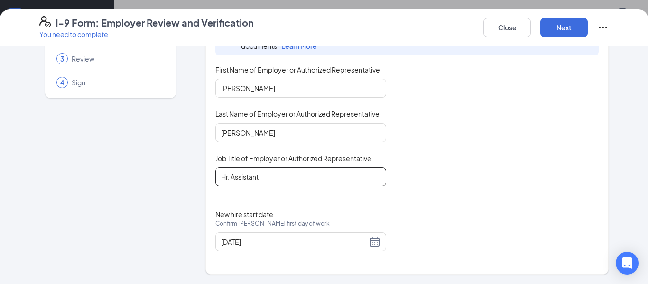
scroll to position [128, 0]
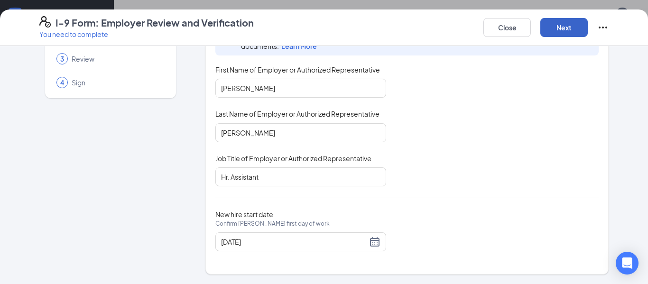
click at [575, 32] on button "Next" at bounding box center [564, 27] width 47 height 19
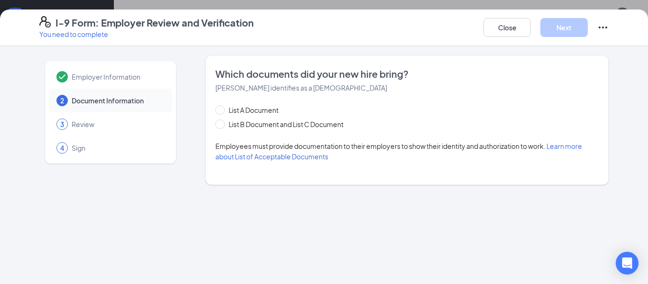
scroll to position [0, 0]
click at [509, 32] on button "Close" at bounding box center [507, 27] width 47 height 19
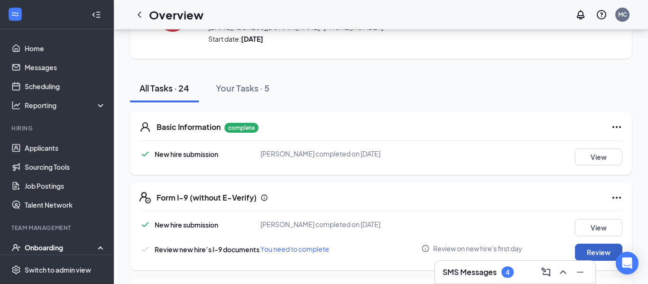
scroll to position [68, 0]
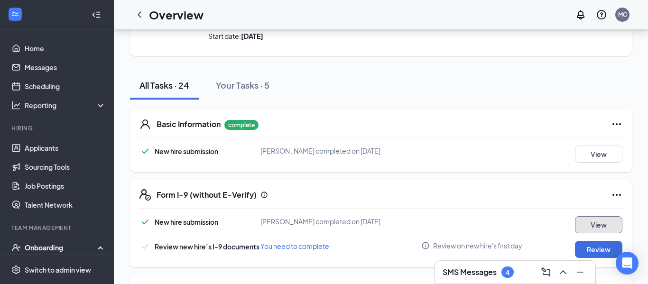
click at [604, 232] on button "View" at bounding box center [598, 224] width 47 height 17
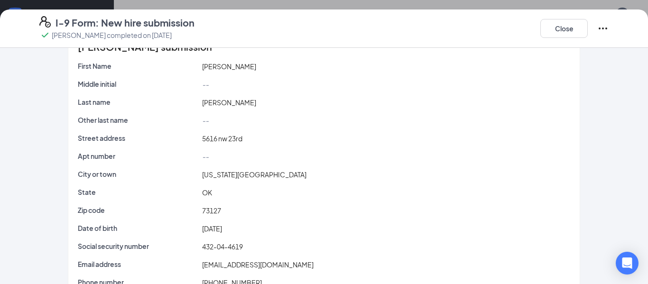
scroll to position [0, 0]
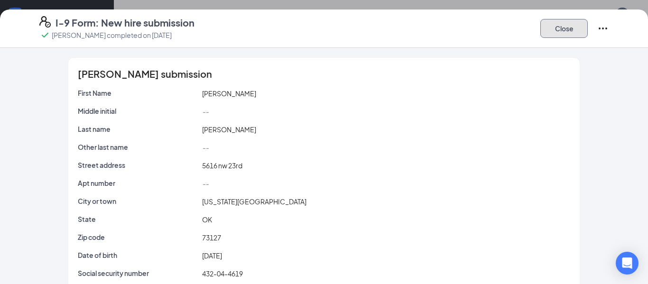
click at [565, 25] on button "Close" at bounding box center [564, 28] width 47 height 19
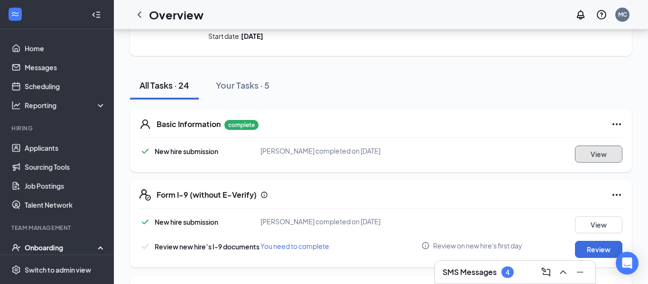
click at [605, 160] on button "View" at bounding box center [598, 154] width 47 height 17
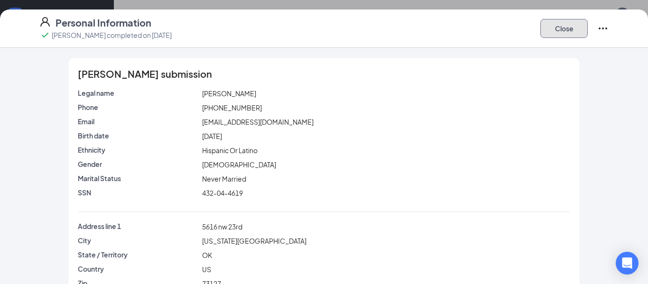
click at [568, 29] on button "Close" at bounding box center [564, 28] width 47 height 19
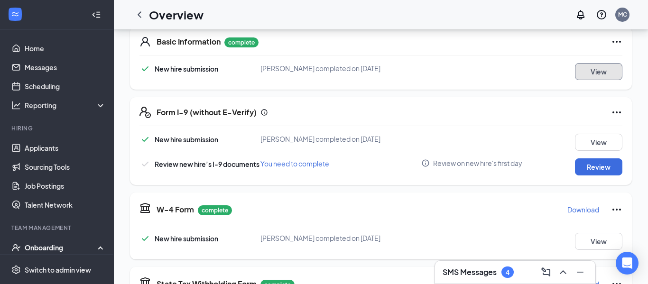
scroll to position [150, 0]
click at [598, 171] on button "Review" at bounding box center [598, 167] width 47 height 17
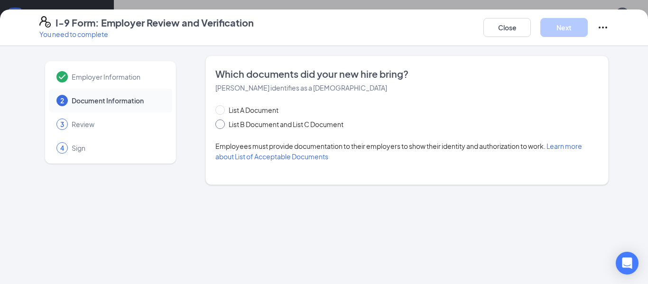
click at [323, 128] on span "List B Document and List C Document" at bounding box center [286, 124] width 122 height 10
click at [222, 126] on input "List B Document and List C Document" at bounding box center [218, 123] width 7 height 7
radio input "true"
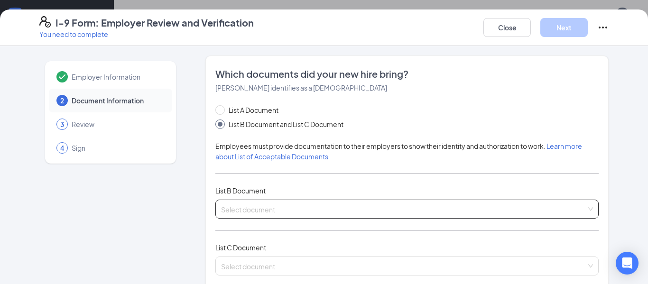
click at [281, 214] on input "search" at bounding box center [403, 207] width 365 height 14
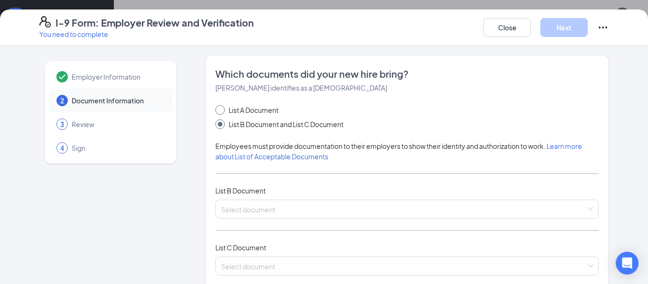
click at [280, 108] on span "List A Document" at bounding box center [253, 110] width 57 height 10
click at [222, 108] on input "List A Document" at bounding box center [218, 108] width 7 height 7
radio input "true"
radio input "false"
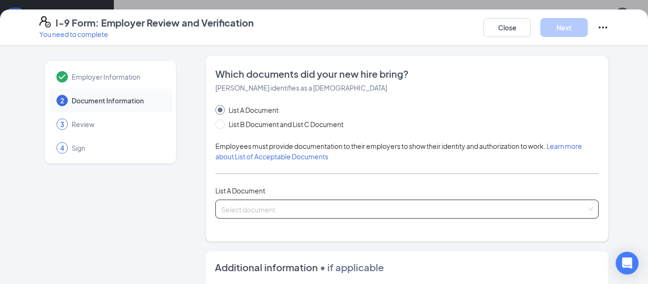
click at [279, 207] on input "search" at bounding box center [403, 207] width 365 height 14
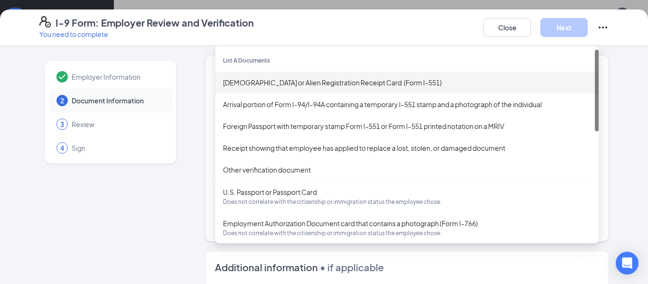
click at [300, 82] on div "Permanent Resident Card or Alien Registration Receipt Card (Form I-551)" at bounding box center [407, 82] width 368 height 10
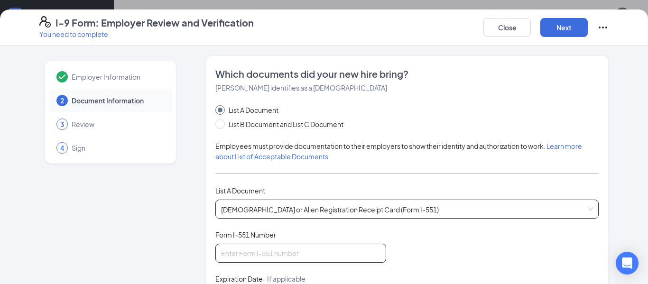
click at [262, 254] on input "Form I-551 Number" at bounding box center [300, 253] width 171 height 19
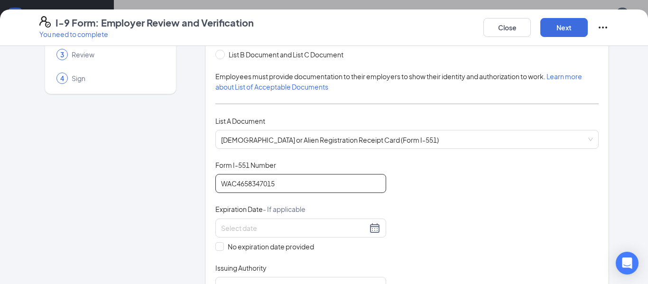
scroll to position [70, 0]
type input "WAC4658347015"
click at [378, 225] on div at bounding box center [300, 228] width 159 height 11
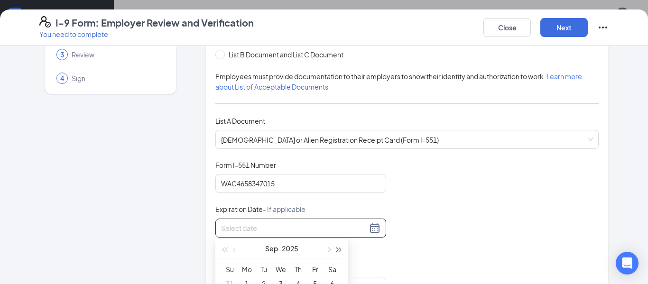
click at [339, 249] on span "button" at bounding box center [339, 250] width 5 height 5
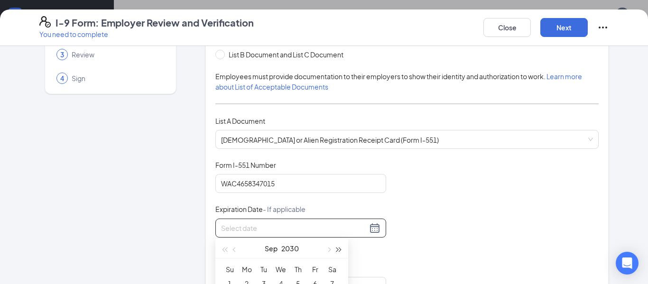
click at [339, 249] on span "button" at bounding box center [339, 250] width 5 height 5
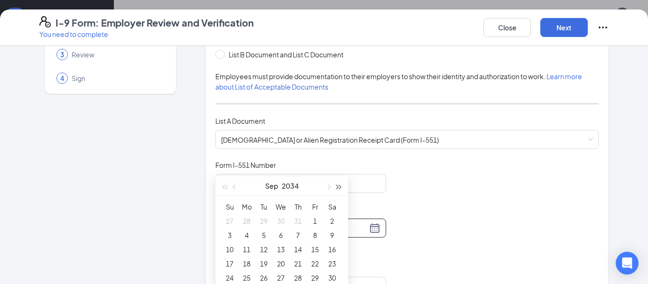
scroll to position [213, 0]
type input "09/06/2034"
click at [234, 185] on span "button" at bounding box center [235, 187] width 5 height 5
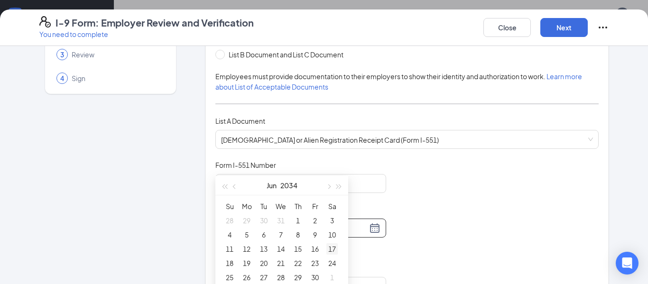
type input "06/17/2034"
click at [334, 252] on div "17" at bounding box center [332, 248] width 11 height 11
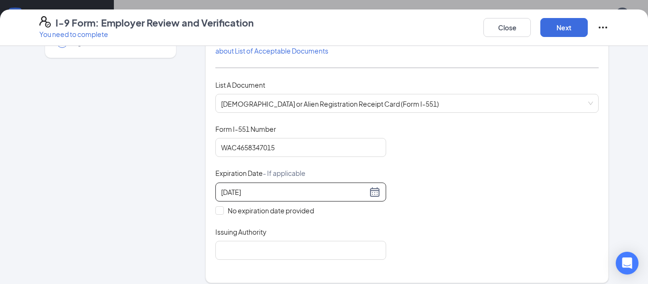
scroll to position [116, 0]
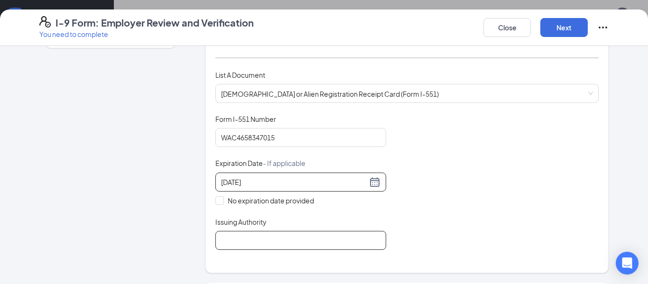
click at [270, 246] on input "Issuing Authority" at bounding box center [300, 240] width 171 height 19
type input "USCIS"
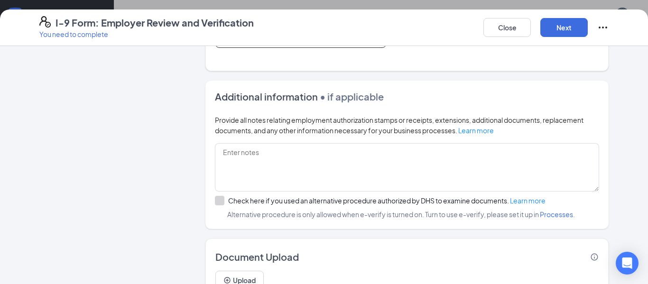
scroll to position [363, 0]
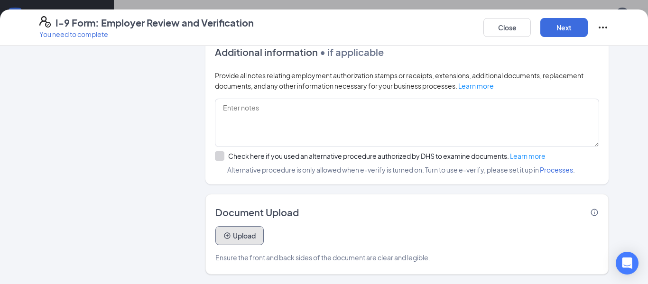
click at [242, 239] on button "Upload" at bounding box center [239, 235] width 48 height 19
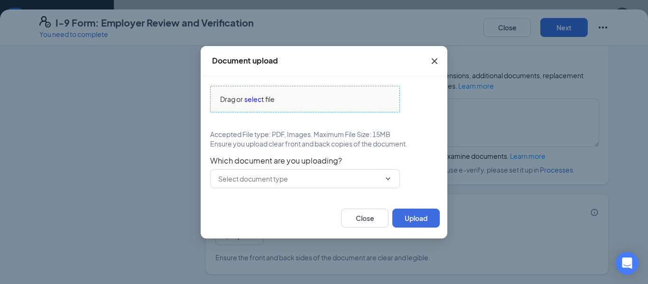
click at [250, 100] on span "select" at bounding box center [253, 99] width 19 height 10
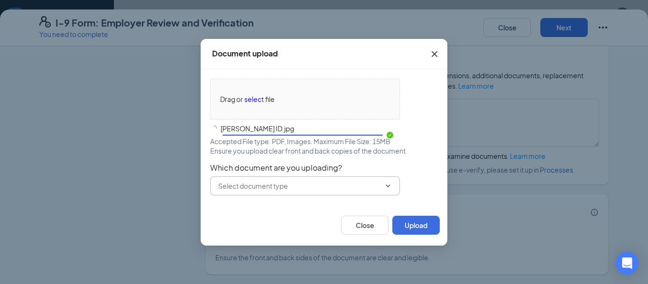
click at [383, 185] on span at bounding box center [387, 186] width 9 height 8
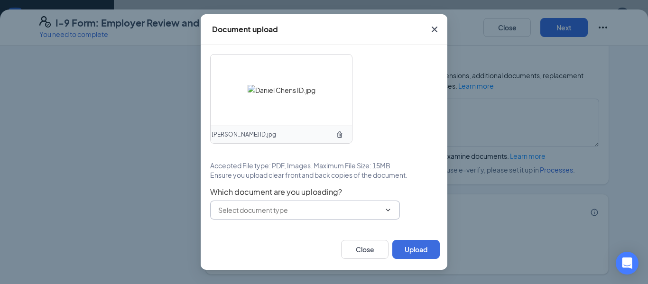
click at [388, 210] on icon "ChevronDown" at bounding box center [388, 210] width 8 height 8
click at [389, 206] on icon "ChevronDown" at bounding box center [388, 210] width 8 height 8
click at [279, 204] on span at bounding box center [305, 210] width 190 height 19
click at [391, 208] on icon "ChevronDown" at bounding box center [388, 210] width 8 height 8
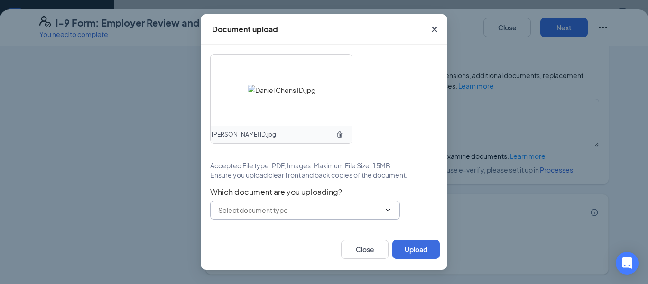
click at [391, 208] on icon "ChevronDown" at bounding box center [388, 210] width 8 height 8
click at [410, 254] on button "Upload" at bounding box center [415, 249] width 47 height 19
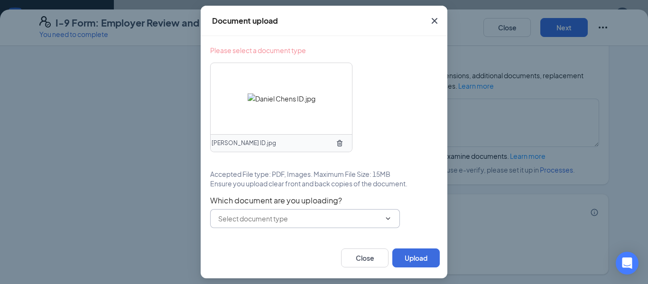
click at [386, 222] on icon "ChevronDown" at bounding box center [388, 219] width 8 height 8
click at [386, 218] on icon "ChevronDown" at bounding box center [388, 218] width 4 height 2
click at [307, 214] on input "text" at bounding box center [299, 219] width 162 height 10
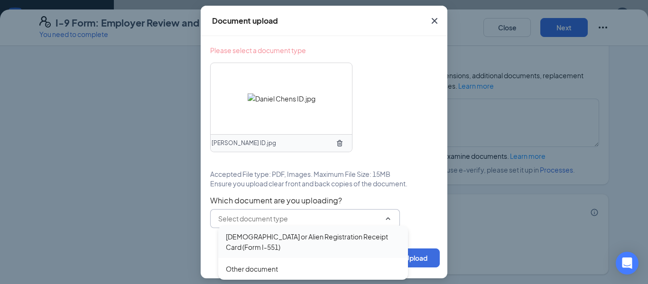
click at [305, 245] on div "Permanent Resident Card or Alien Registration Receipt Card (Form I-551)" at bounding box center [313, 242] width 175 height 21
type input "Permanent Resident Card or Alien Registration Receipt Card (Form I-551)"
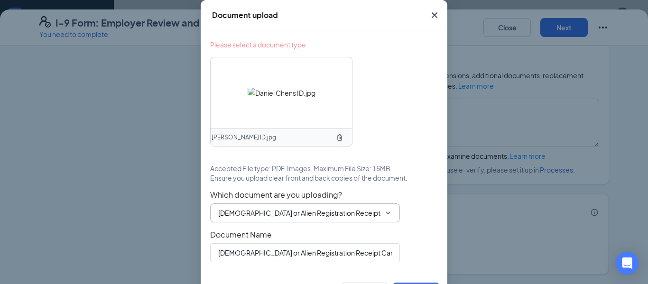
scroll to position [28, 0]
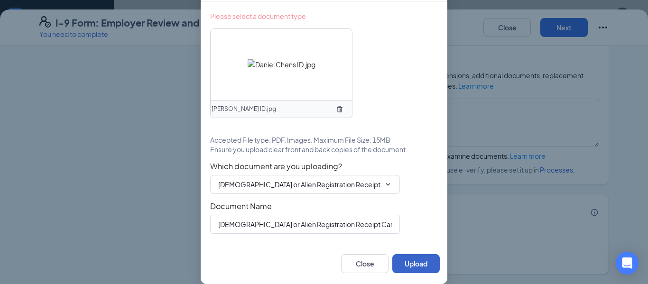
click at [412, 267] on button "Upload" at bounding box center [415, 263] width 47 height 19
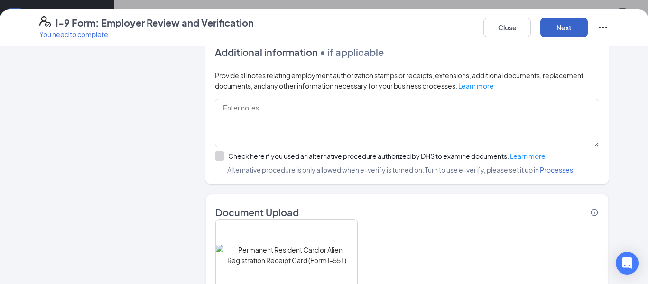
click at [570, 27] on button "Next" at bounding box center [564, 27] width 47 height 19
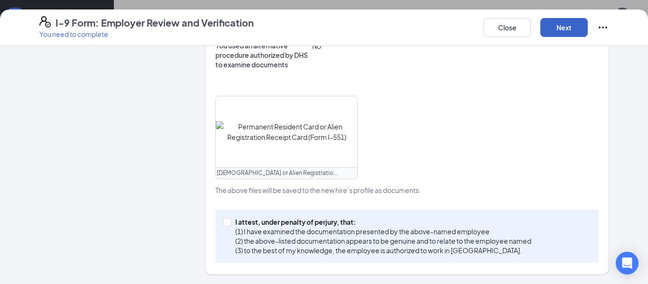
scroll to position [324, 0]
click at [226, 223] on input "I attest, under penalty of perjury, that: (1) I have examined the documentation…" at bounding box center [226, 221] width 7 height 7
checkbox input "true"
click at [570, 34] on button "Next" at bounding box center [564, 27] width 47 height 19
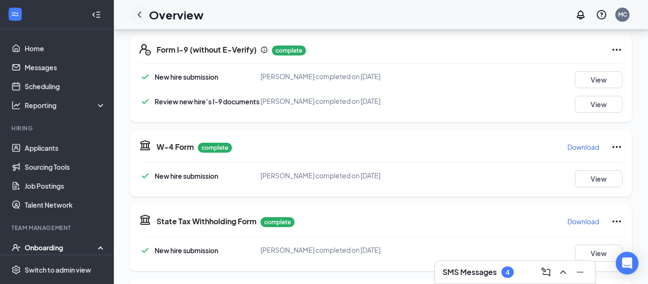
click at [139, 14] on icon "ChevronLeft" at bounding box center [140, 14] width 4 height 6
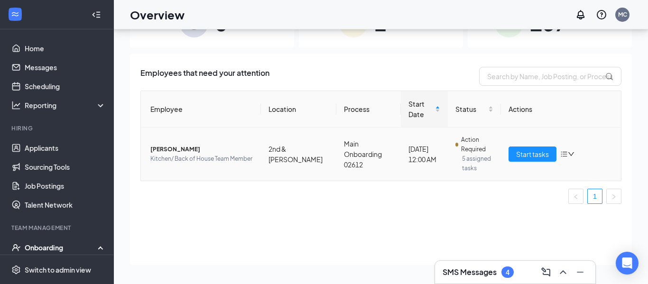
drag, startPoint x: 319, startPoint y: 71, endPoint x: 391, endPoint y: 168, distance: 119.8
click at [391, 168] on div "Employees that need your attention Employee Location Process Start Date Status …" at bounding box center [380, 139] width 481 height 145
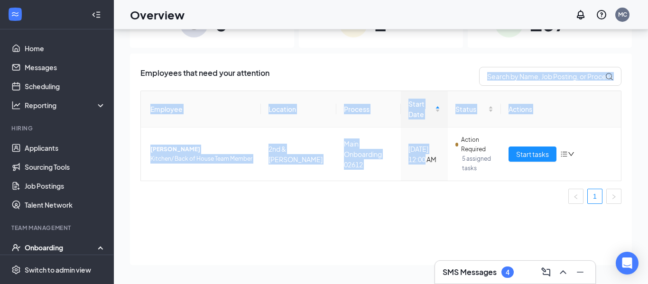
click at [332, 222] on div "Employees that need your attention Employee Location Process Start Date Status …" at bounding box center [381, 160] width 502 height 212
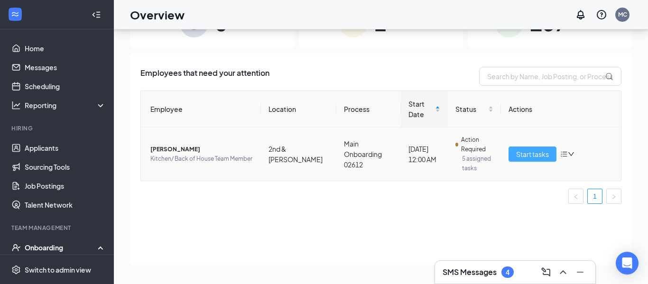
click at [528, 157] on span "Start tasks" at bounding box center [532, 154] width 33 height 10
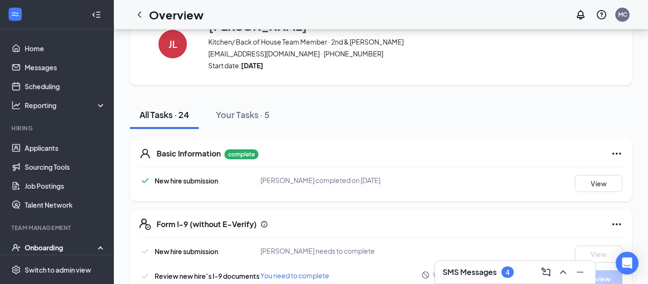
scroll to position [43, 0]
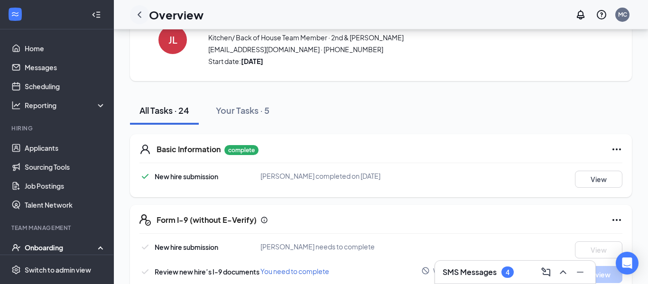
click at [142, 18] on icon "ChevronLeft" at bounding box center [139, 14] width 11 height 11
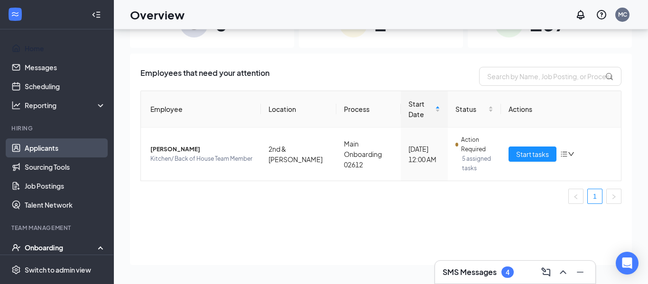
click at [44, 149] on link "Applicants" at bounding box center [65, 148] width 81 height 19
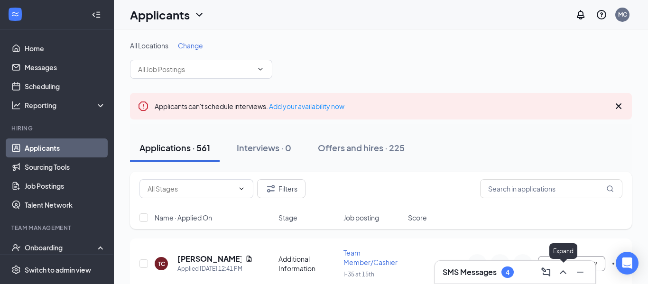
click at [565, 270] on icon "ChevronUp" at bounding box center [563, 272] width 11 height 11
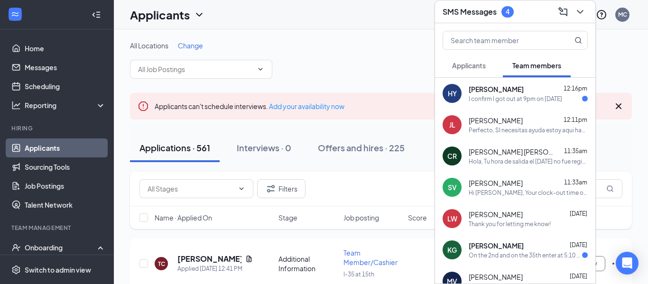
click at [467, 69] on span "Applicants" at bounding box center [469, 65] width 34 height 9
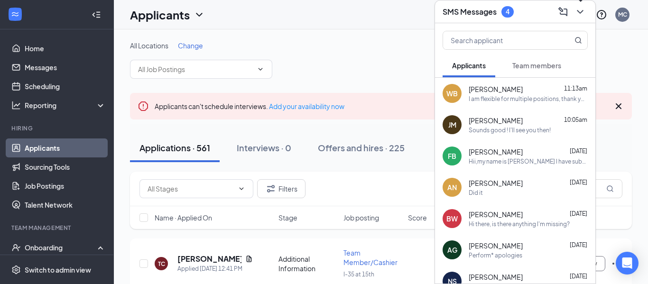
click at [587, 10] on button at bounding box center [580, 11] width 15 height 15
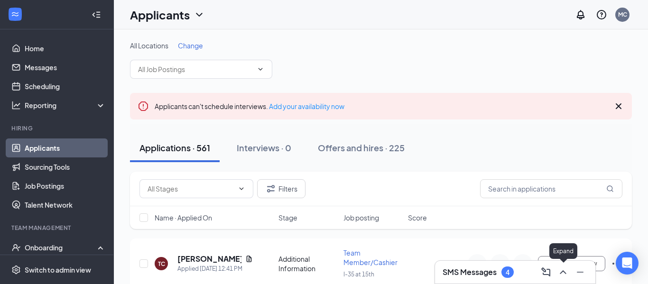
click at [562, 274] on icon "ChevronUp" at bounding box center [563, 272] width 11 height 11
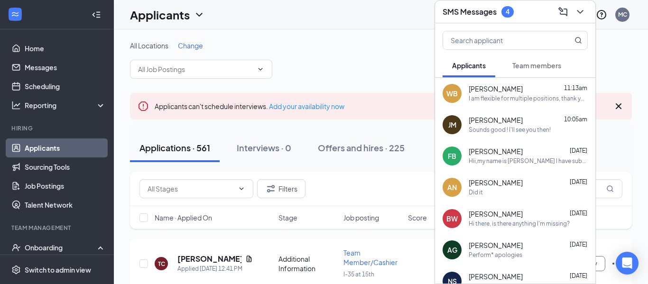
click at [518, 73] on button "Team members" at bounding box center [537, 66] width 68 height 24
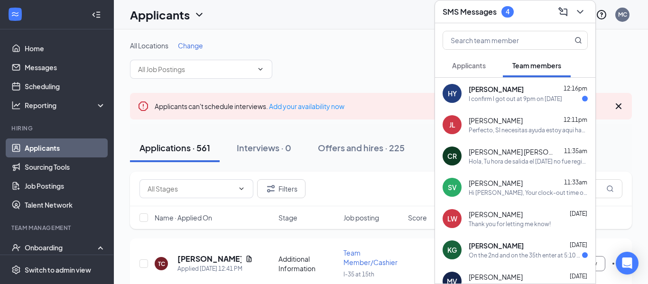
click at [468, 65] on span "Applicants" at bounding box center [469, 65] width 34 height 9
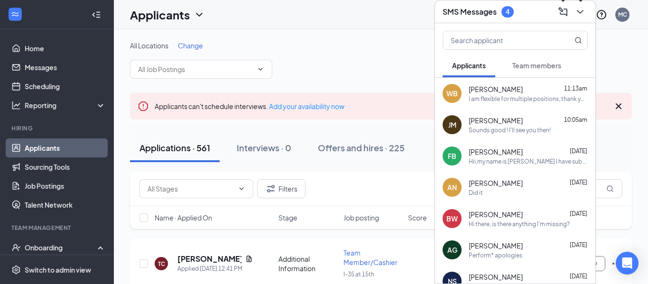
click at [574, 12] on button at bounding box center [580, 11] width 15 height 15
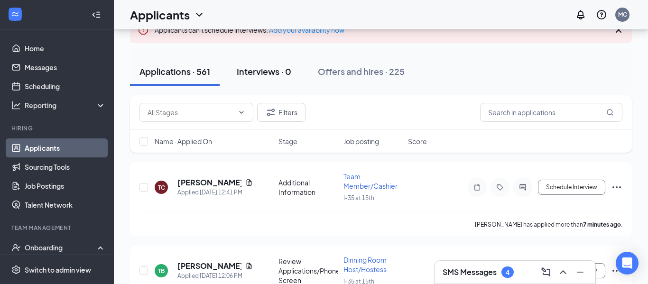
scroll to position [87, 0]
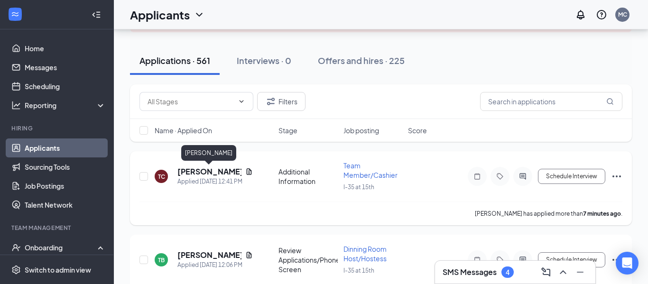
click at [199, 169] on h5 "[PERSON_NAME]" at bounding box center [210, 172] width 64 height 10
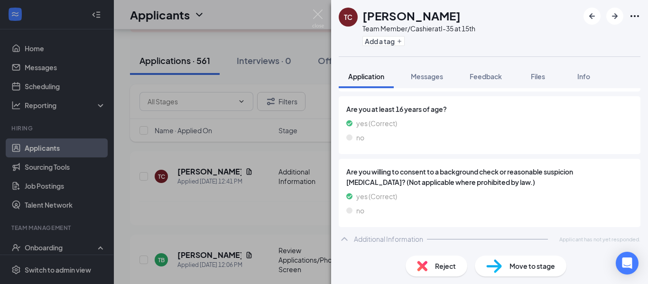
click at [605, 183] on span "Are you willing to consent to a background check or reasonable suspicion drug t…" at bounding box center [489, 177] width 287 height 21
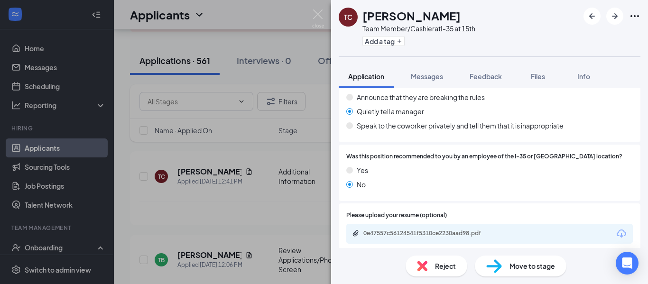
scroll to position [455, 0]
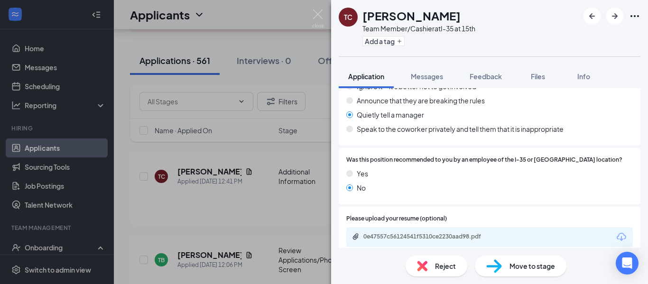
click at [525, 237] on div "0e47557c56124541f5310ce2230aad98.pdf" at bounding box center [489, 237] width 287 height 20
click at [475, 238] on div "0e47557c56124541f5310ce2230aad98.pdf" at bounding box center [430, 237] width 133 height 8
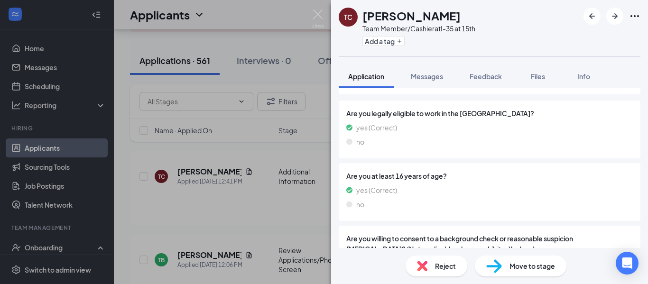
scroll to position [683, 0]
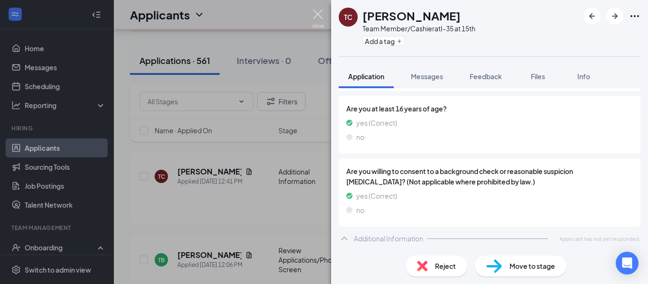
click at [315, 10] on img at bounding box center [318, 18] width 12 height 19
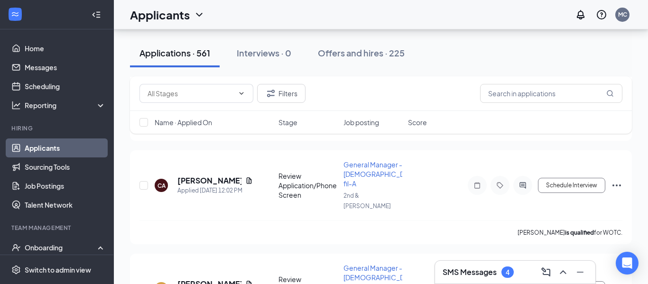
scroll to position [257, 0]
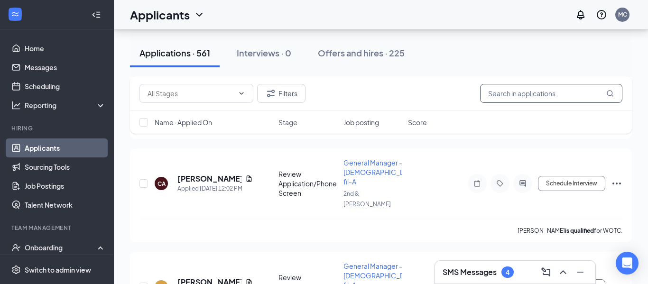
click at [508, 86] on input "text" at bounding box center [551, 93] width 142 height 19
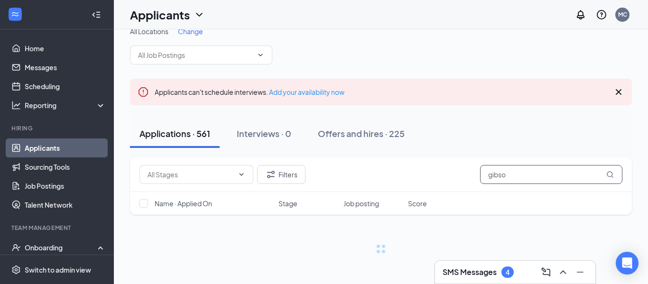
scroll to position [14, 0]
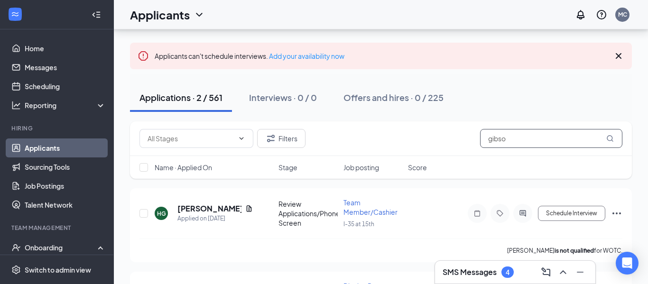
scroll to position [97, 0]
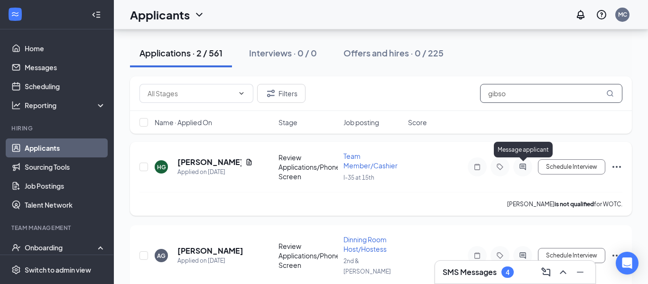
type input "gibso"
click at [519, 165] on icon "ActiveChat" at bounding box center [522, 167] width 11 height 8
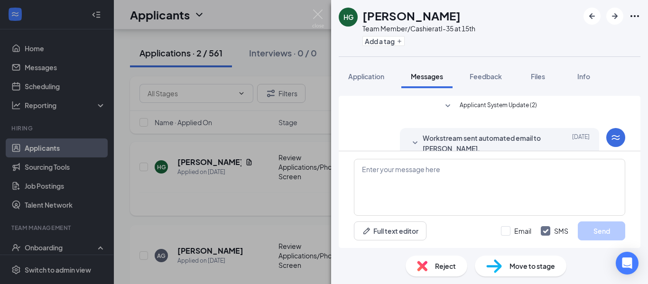
scroll to position [134, 0]
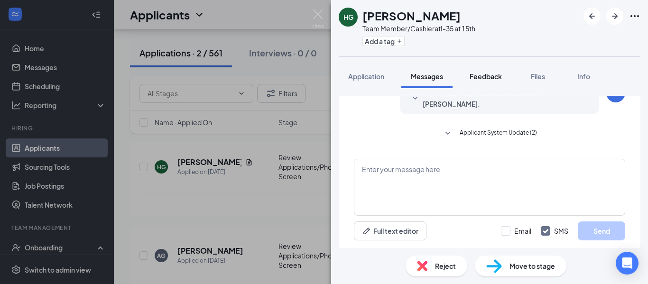
click at [475, 84] on button "Feedback" at bounding box center [485, 77] width 51 height 24
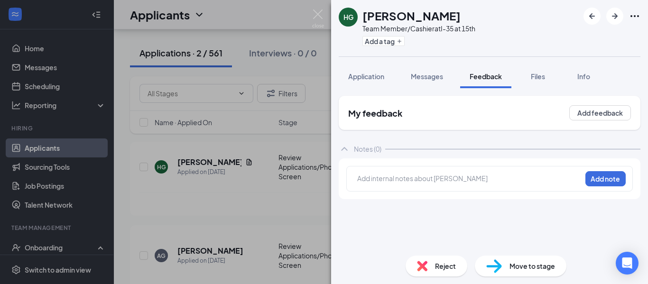
click at [425, 173] on div at bounding box center [469, 179] width 224 height 13
click at [420, 174] on div at bounding box center [470, 179] width 224 height 10
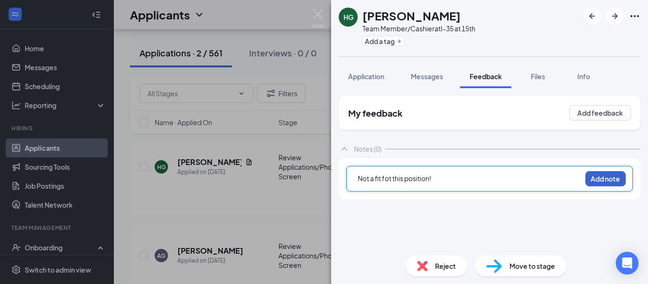
click at [606, 185] on button "Add note" at bounding box center [606, 178] width 40 height 15
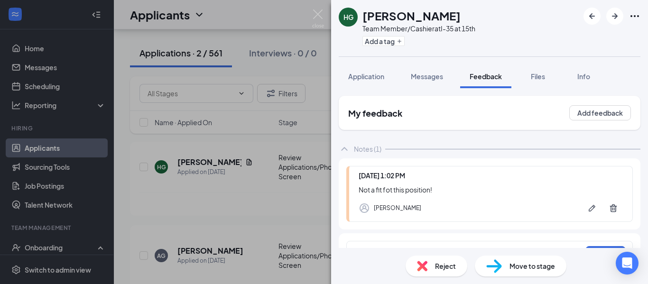
click at [426, 266] on img at bounding box center [422, 266] width 10 height 10
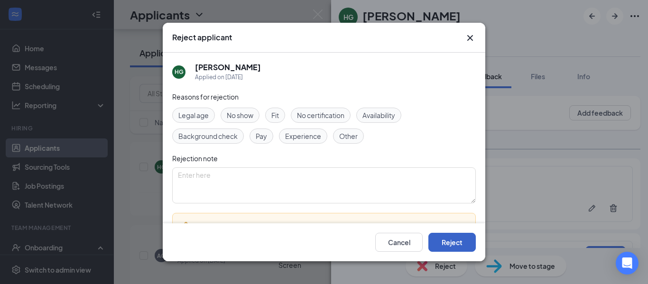
click at [452, 241] on button "Reject" at bounding box center [452, 242] width 47 height 19
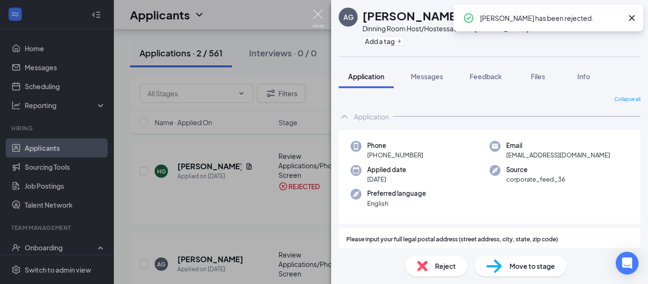
click at [317, 14] on img at bounding box center [318, 18] width 12 height 19
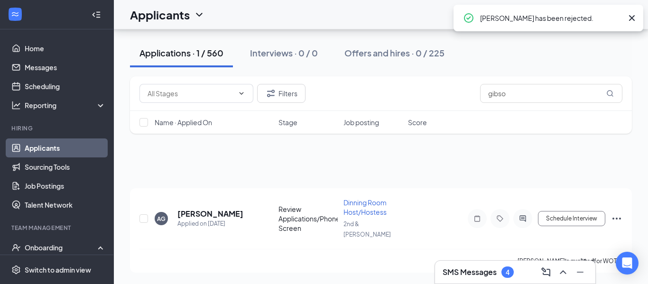
scroll to position [40, 0]
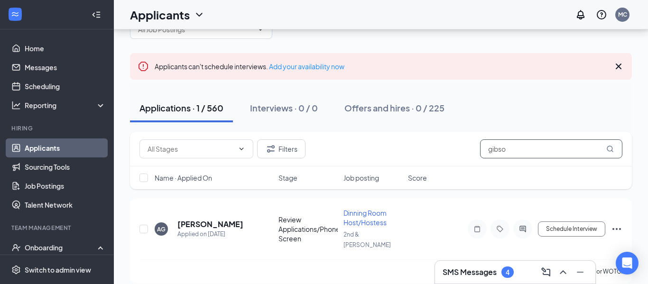
click at [526, 152] on input "gibso" at bounding box center [551, 149] width 142 height 19
type input "g"
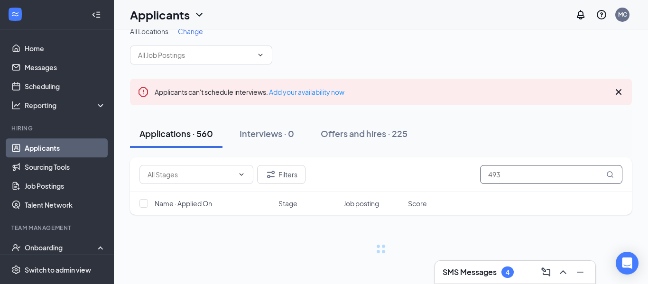
scroll to position [14, 0]
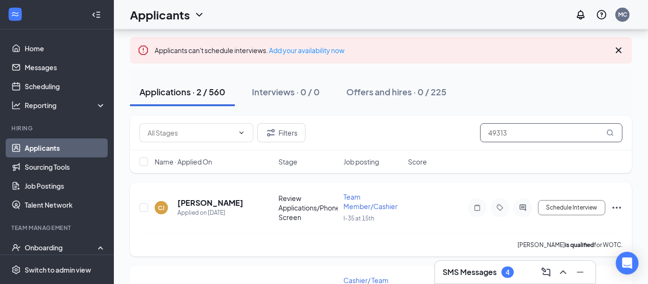
scroll to position [57, 0]
type input "49313"
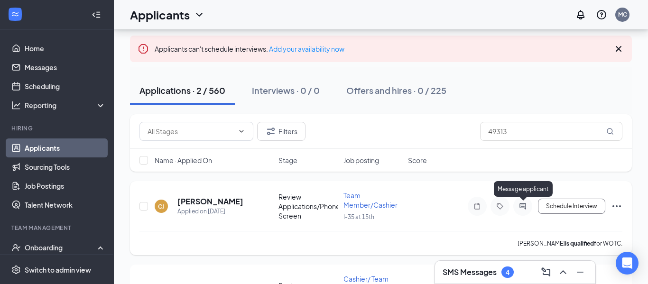
click at [523, 210] on icon "ActiveChat" at bounding box center [522, 207] width 11 height 8
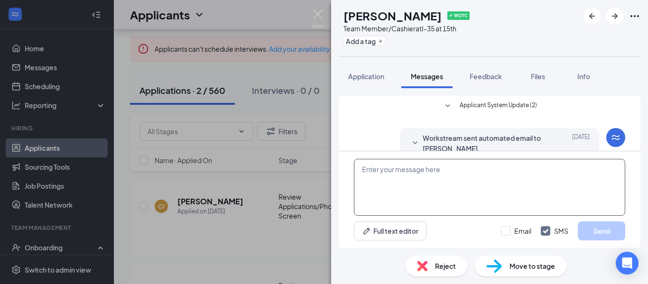
click at [432, 203] on textarea at bounding box center [489, 187] width 271 height 57
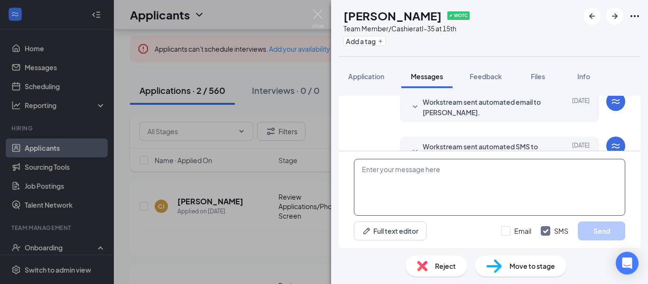
scroll to position [178, 0]
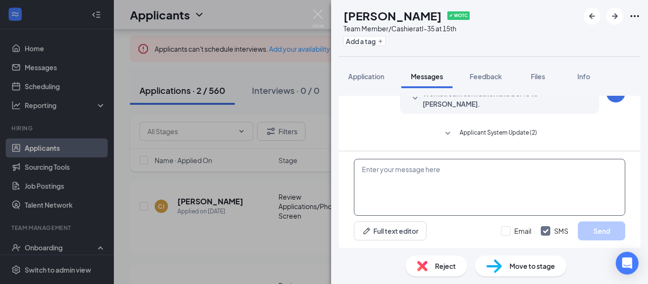
paste textarea "Thank you for taking your time for a personal interview as part of your applica…"
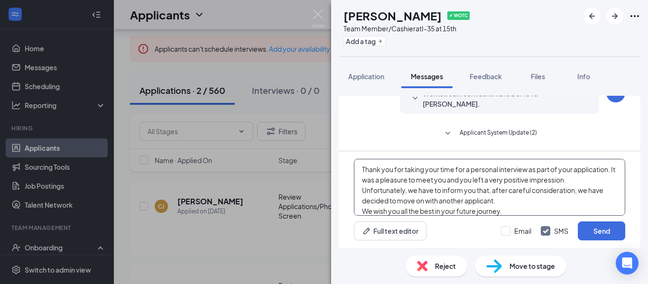
scroll to position [21, 0]
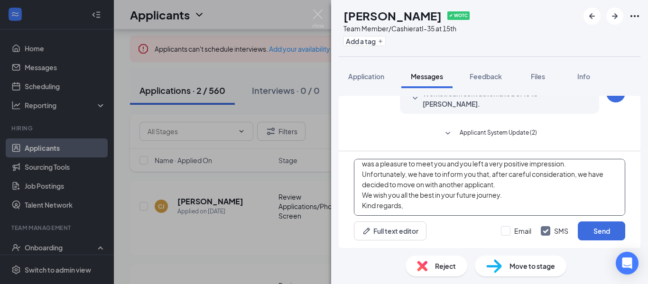
click at [461, 204] on textarea "Thank you for taking your time for a personal interview as part of your applica…" at bounding box center [489, 187] width 271 height 57
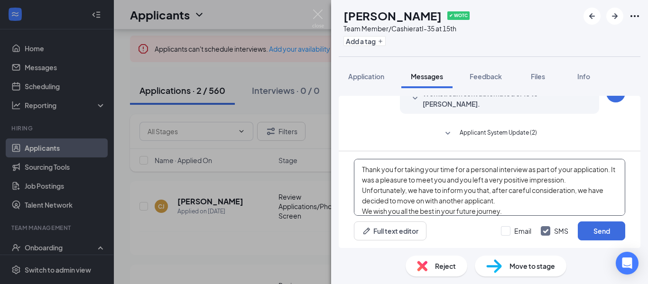
click at [363, 168] on textarea "Thank you for taking your time for a personal interview as part of your applica…" at bounding box center [489, 187] width 271 height 57
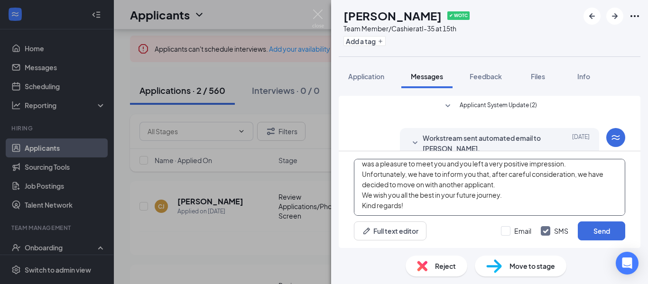
click at [439, 196] on textarea "Hello Ciara, Thank you for taking your time for a personal interview as part of…" at bounding box center [489, 187] width 271 height 57
click at [371, 210] on textarea "Hello Ciara, Thank you for taking your time for a personal interview as part of…" at bounding box center [489, 187] width 271 height 57
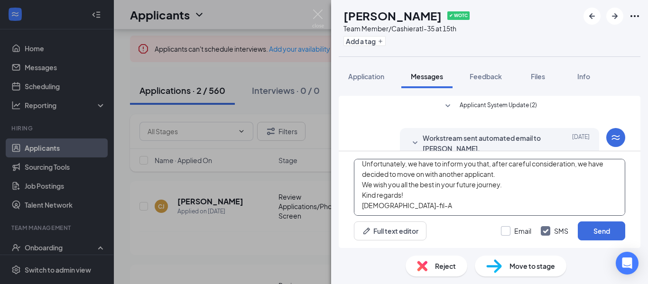
type textarea "Hello Ciara, Thank you for taking your time for a personal interview as part of…"
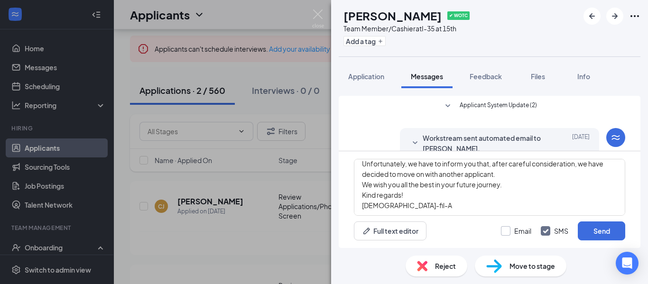
click at [511, 235] on input "Email" at bounding box center [516, 230] width 30 height 9
checkbox input "true"
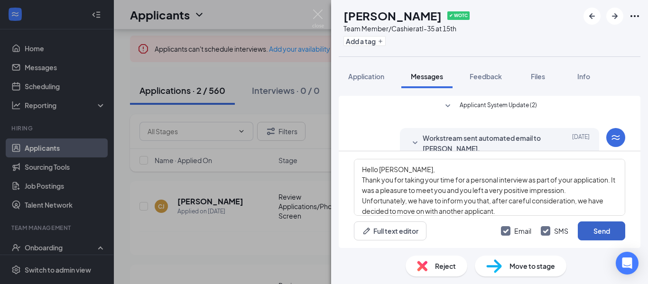
click at [594, 235] on button "Send" at bounding box center [601, 231] width 47 height 19
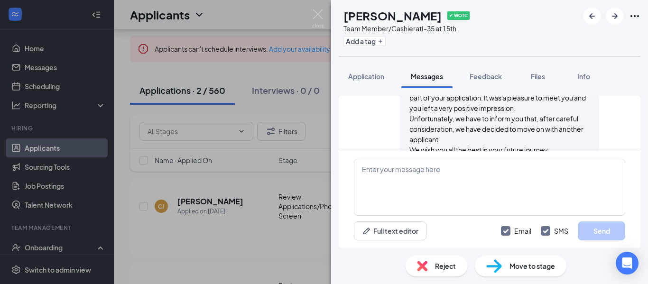
scroll to position [488, 0]
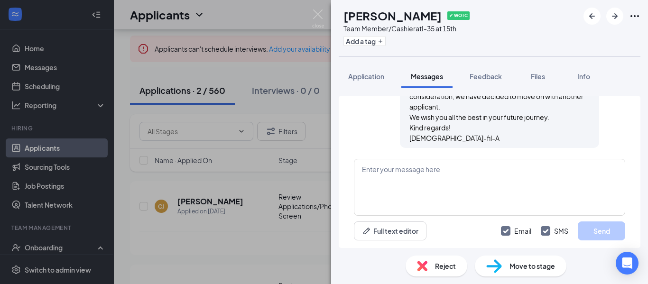
click at [432, 269] on div "Reject" at bounding box center [437, 266] width 62 height 21
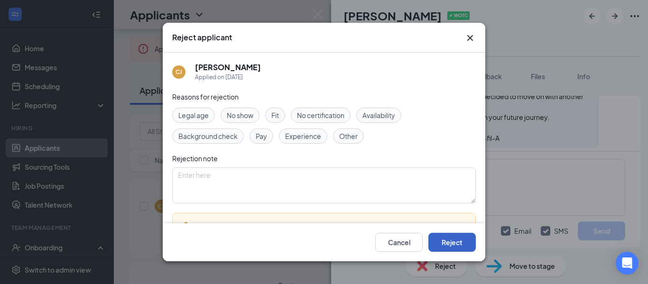
click at [452, 246] on button "Reject" at bounding box center [452, 242] width 47 height 19
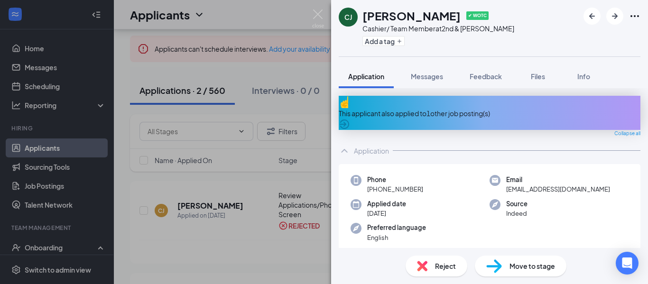
click at [427, 270] on img at bounding box center [422, 266] width 10 height 10
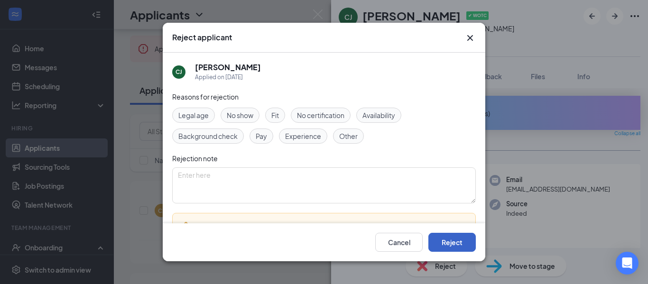
click at [449, 242] on button "Reject" at bounding box center [452, 242] width 47 height 19
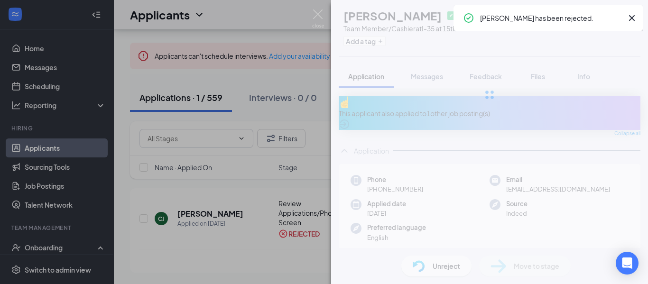
scroll to position [48, 0]
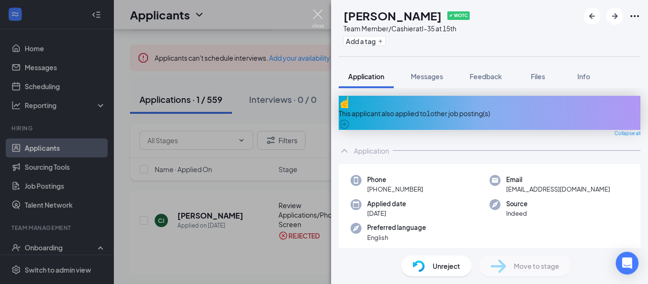
click at [318, 14] on img at bounding box center [318, 18] width 12 height 19
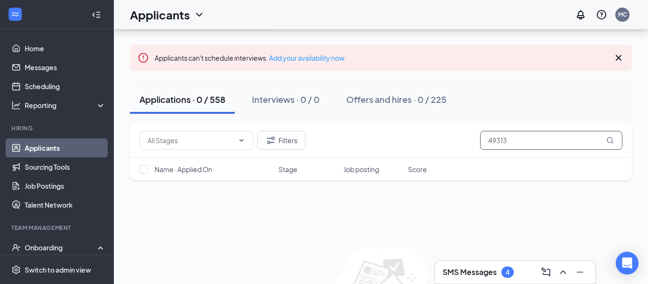
click at [515, 138] on input "49313" at bounding box center [551, 140] width 142 height 19
type input "4"
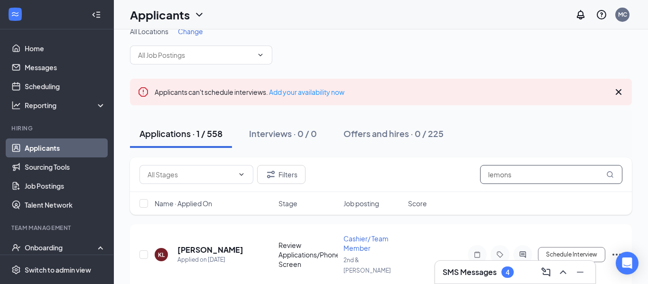
scroll to position [40, 0]
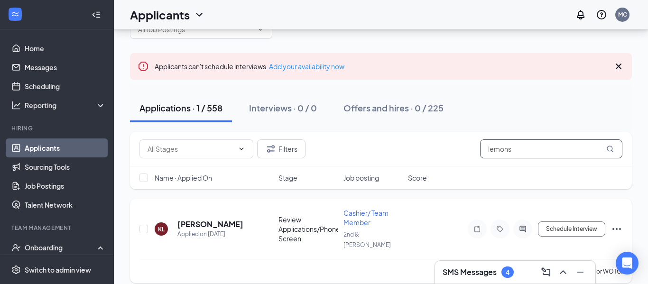
type input "lemons"
click at [522, 220] on div at bounding box center [523, 229] width 19 height 19
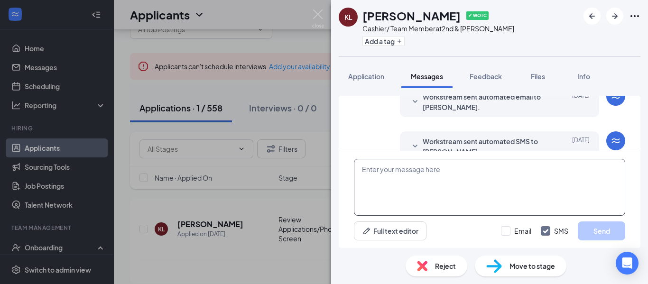
click at [416, 188] on textarea at bounding box center [489, 187] width 271 height 57
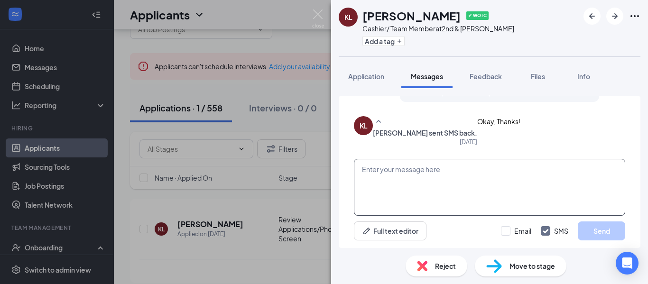
scroll to position [526, 0]
click at [478, 77] on span "Feedback" at bounding box center [486, 76] width 32 height 9
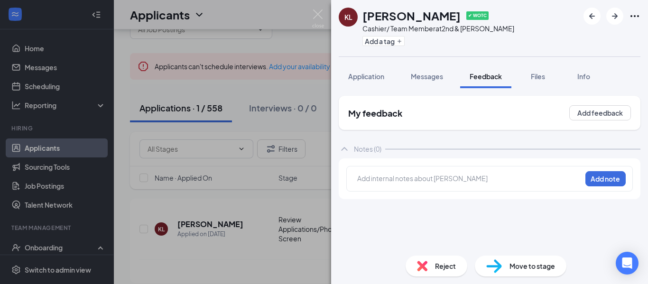
click at [383, 169] on div "Add internal notes about Kaliegh Lemons Add note" at bounding box center [489, 179] width 287 height 26
click at [428, 79] on span "Messages" at bounding box center [427, 76] width 32 height 9
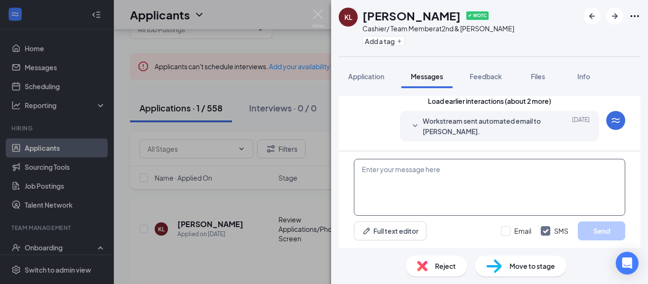
click at [403, 191] on textarea at bounding box center [489, 187] width 271 height 57
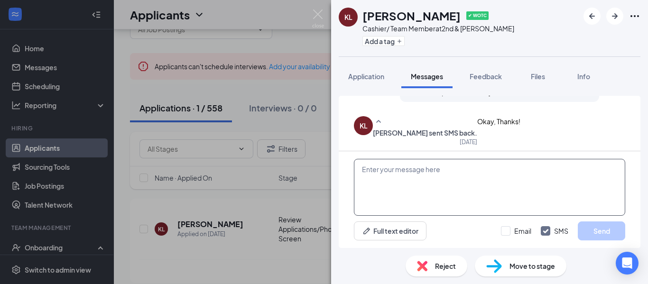
scroll to position [526, 0]
paste textarea "Thank you for taking your time for a personal interview as part of your applica…"
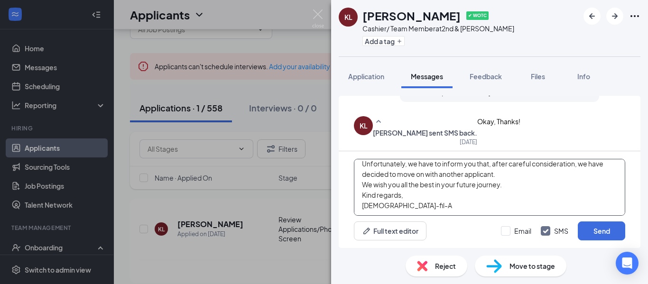
scroll to position [0, 0]
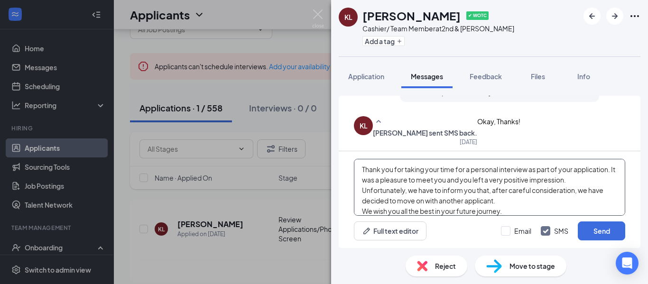
click at [355, 172] on textarea "Thank you for taking your time for a personal interview as part of your applica…" at bounding box center [489, 187] width 271 height 57
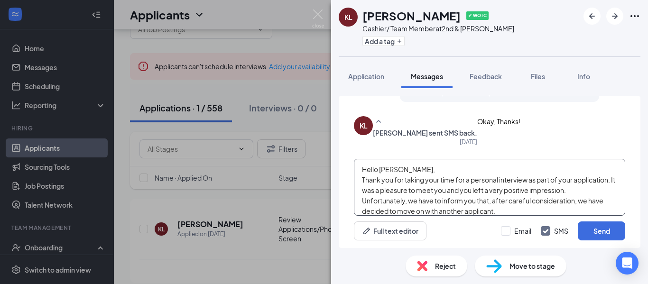
scroll to position [37, 0]
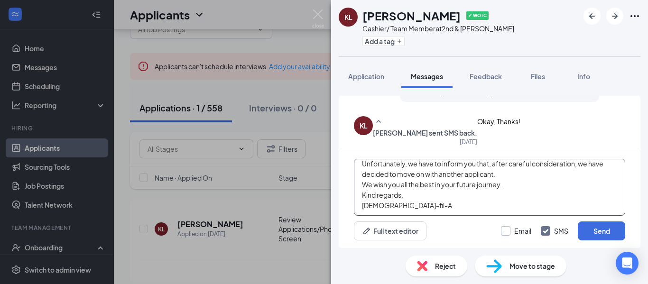
type textarea "Hello Kaliegh, Thank you for taking your time for a personal interview as part …"
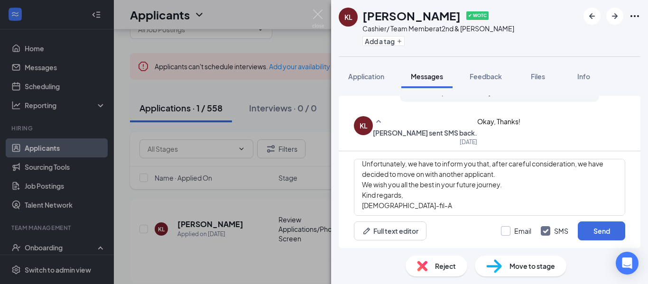
click at [515, 231] on input "Email" at bounding box center [516, 230] width 30 height 9
checkbox input "true"
click at [598, 237] on button "Send" at bounding box center [601, 231] width 47 height 19
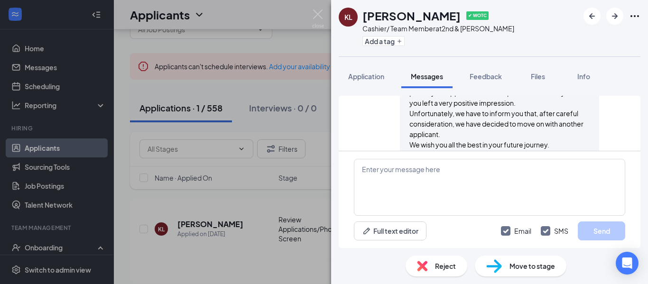
scroll to position [835, 0]
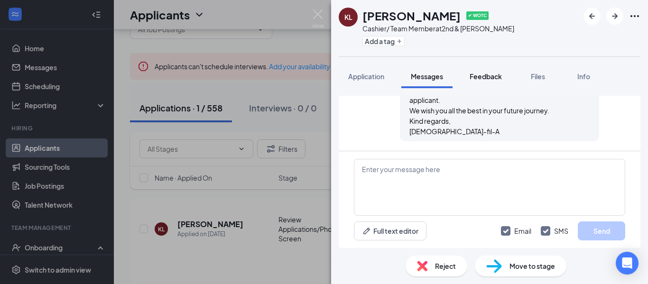
click at [492, 77] on span "Feedback" at bounding box center [486, 76] width 32 height 9
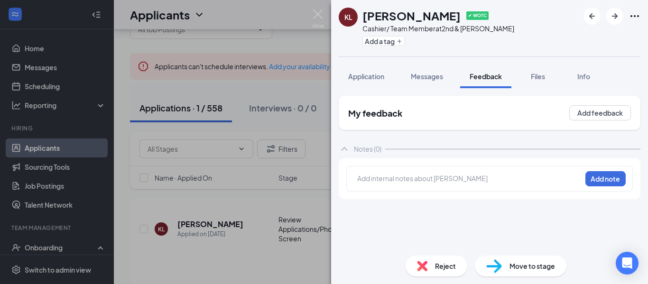
click at [406, 178] on div at bounding box center [470, 179] width 224 height 10
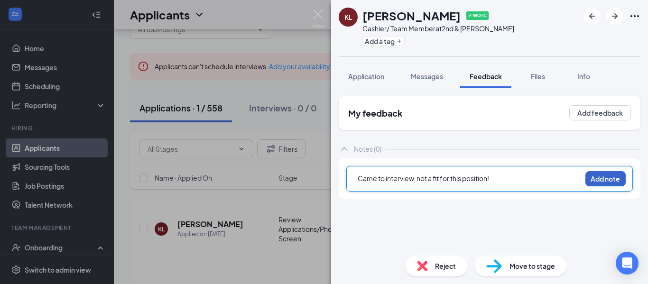
click at [604, 176] on button "Add note" at bounding box center [606, 178] width 40 height 15
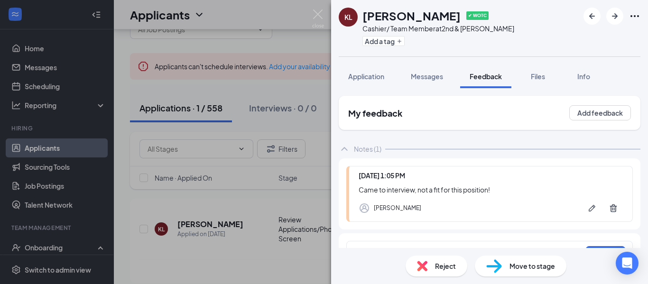
click at [423, 262] on img at bounding box center [422, 266] width 10 height 10
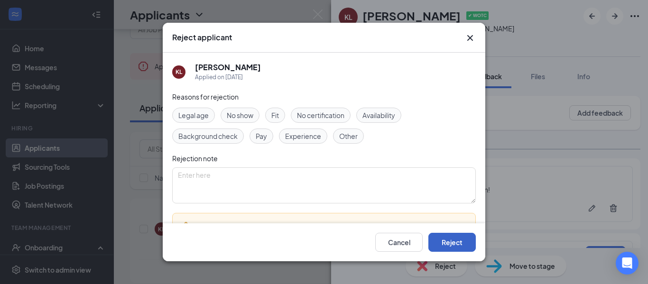
click at [443, 240] on button "Reject" at bounding box center [452, 242] width 47 height 19
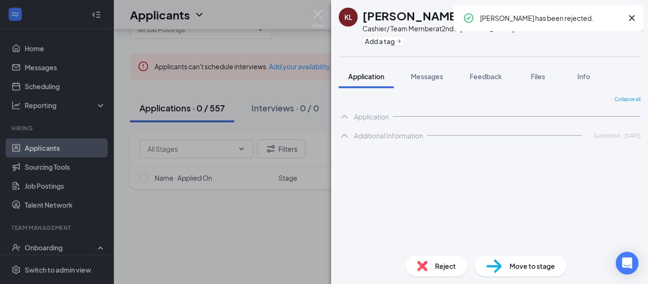
click at [318, 16] on img at bounding box center [318, 18] width 12 height 19
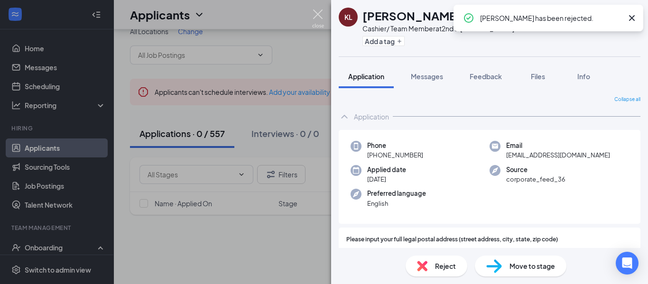
scroll to position [14, 0]
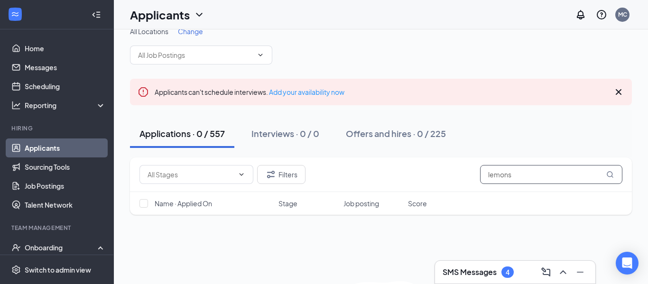
click at [527, 175] on input "lemons" at bounding box center [551, 174] width 142 height 19
type input "l"
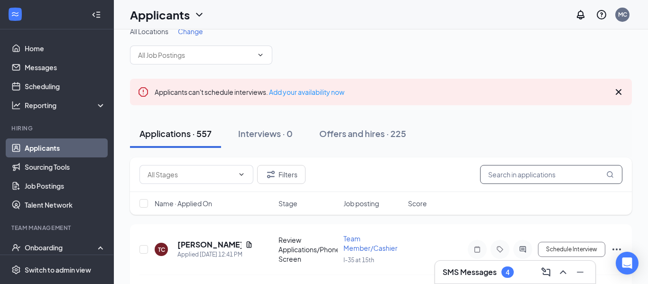
type input "a"
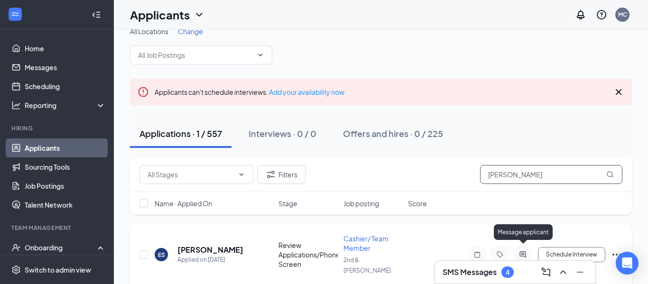
type input "endy"
click at [525, 251] on icon "ActiveChat" at bounding box center [522, 255] width 11 height 8
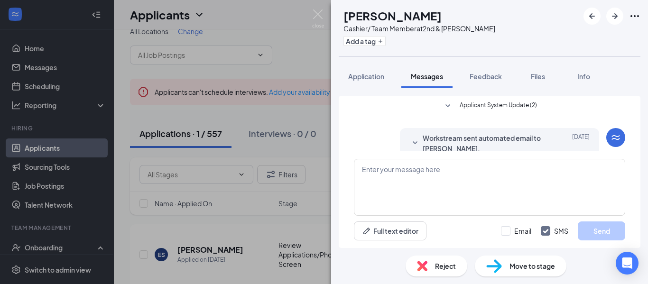
scroll to position [134, 0]
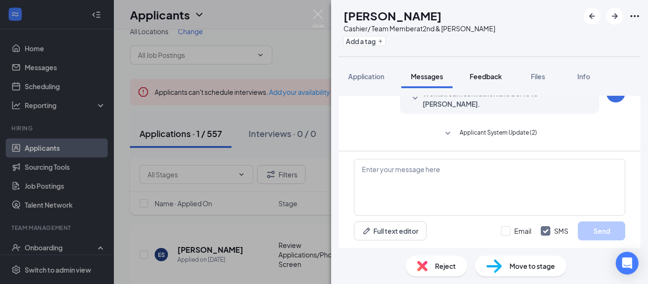
click at [477, 80] on span "Feedback" at bounding box center [486, 76] width 32 height 9
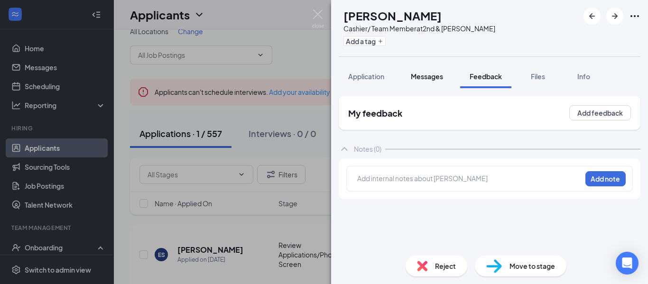
click at [433, 76] on span "Messages" at bounding box center [427, 76] width 32 height 9
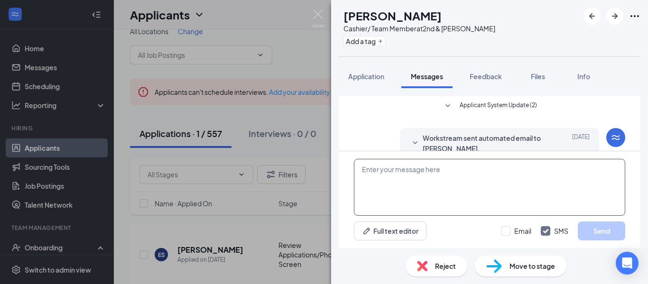
click at [406, 191] on textarea at bounding box center [489, 187] width 271 height 57
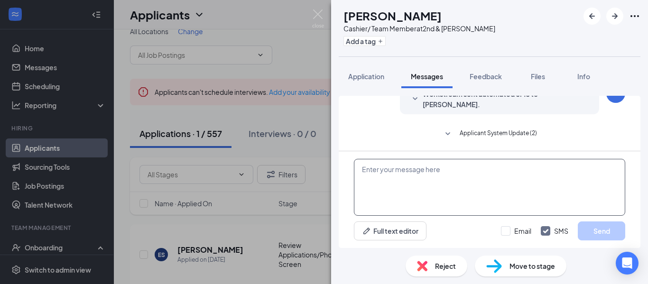
scroll to position [134, 0]
paste textarea "Thank you for taking your time for a personal interview as part of your applica…"
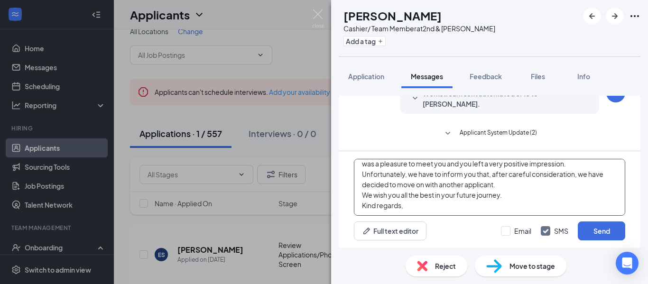
scroll to position [0, 0]
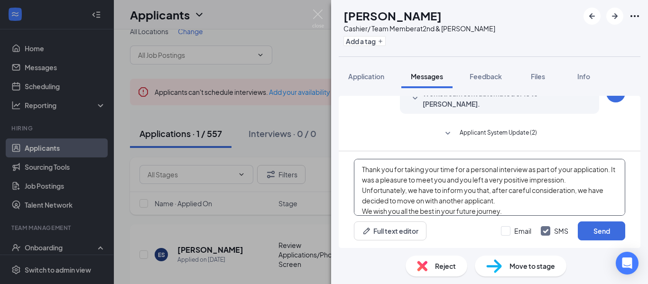
click at [364, 168] on textarea "Thank you for taking your time for a personal interview as part of your applica…" at bounding box center [489, 187] width 271 height 57
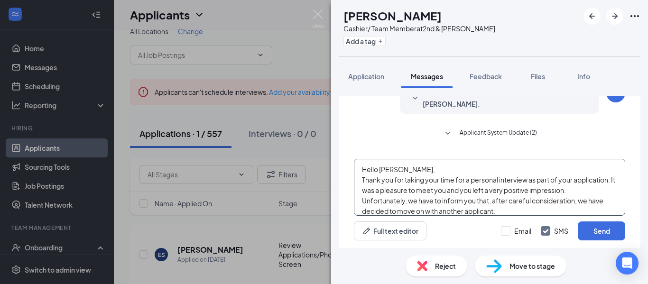
scroll to position [37, 0]
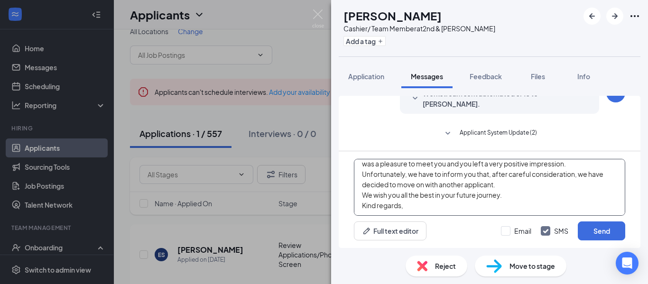
click at [431, 207] on textarea "Hello Endya, Thank you for taking your time for a personal interview as part of…" at bounding box center [489, 187] width 271 height 57
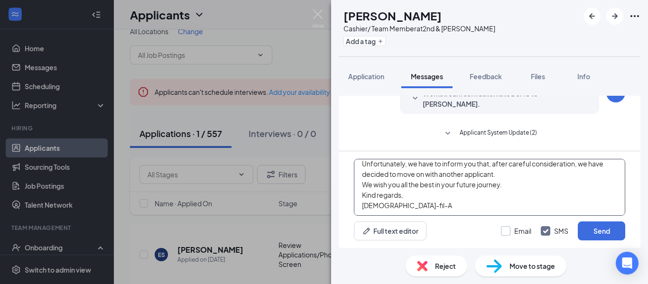
type textarea "Hello Endya, Thank you for taking your time for a personal interview as part of…"
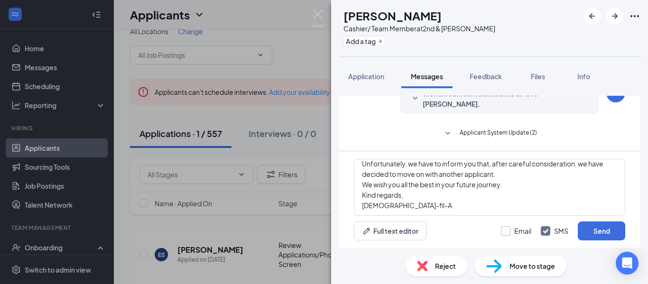
click at [513, 232] on input "Email" at bounding box center [516, 230] width 30 height 9
checkbox input "true"
click at [589, 231] on button "Send" at bounding box center [601, 231] width 47 height 19
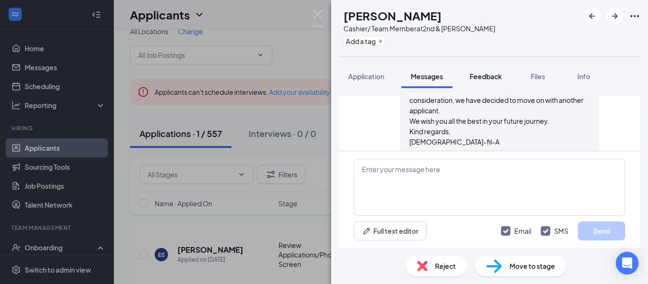
scroll to position [443, 0]
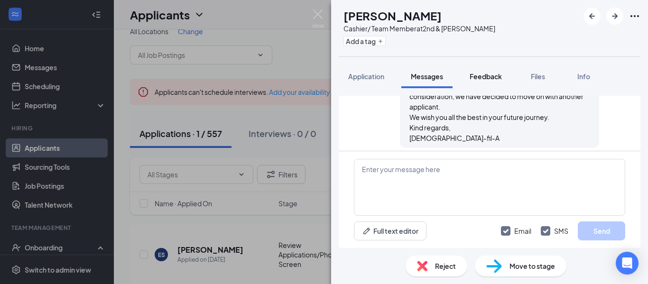
click at [487, 82] on button "Feedback" at bounding box center [485, 77] width 51 height 24
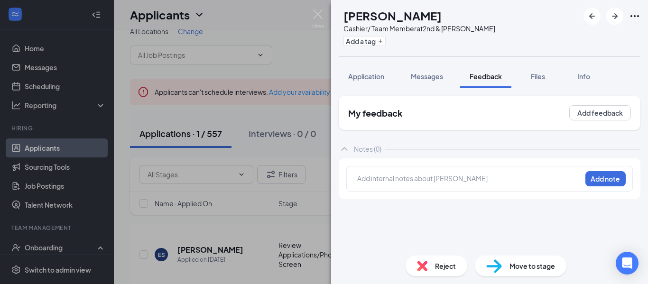
click at [399, 178] on div at bounding box center [470, 179] width 224 height 10
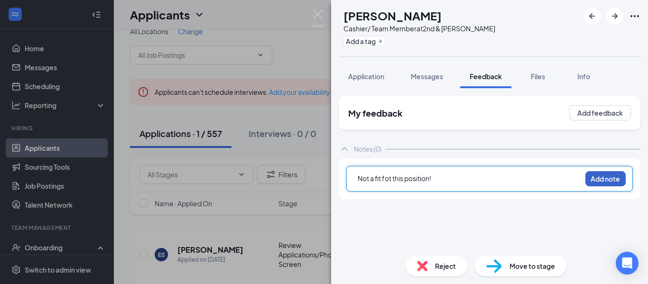
click at [607, 186] on button "Add note" at bounding box center [606, 178] width 40 height 15
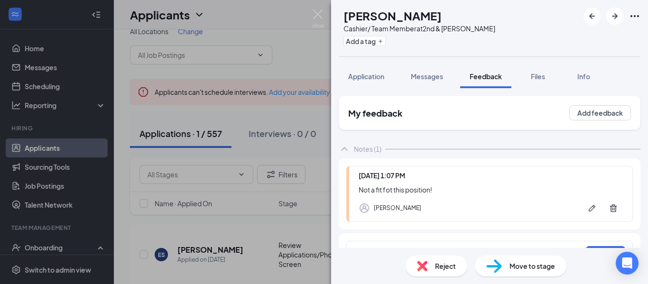
click at [432, 265] on div "Reject" at bounding box center [437, 266] width 62 height 21
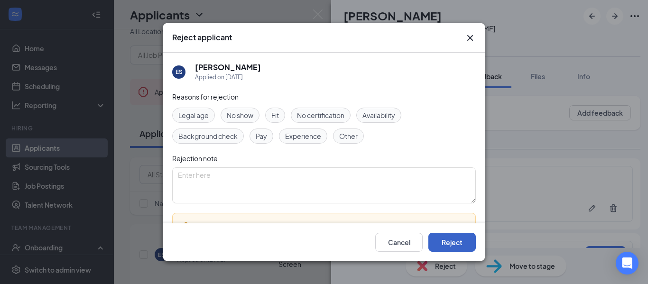
click at [457, 244] on button "Reject" at bounding box center [452, 242] width 47 height 19
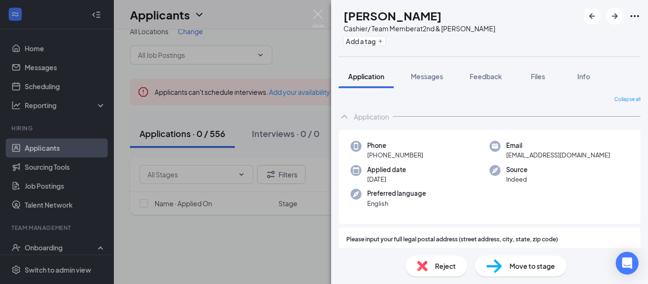
click at [425, 265] on img at bounding box center [422, 266] width 10 height 10
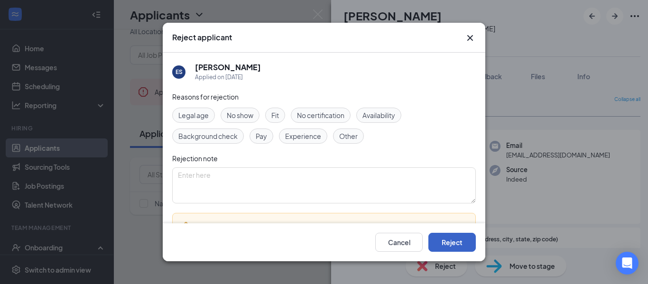
click at [451, 252] on button "Reject" at bounding box center [452, 242] width 47 height 19
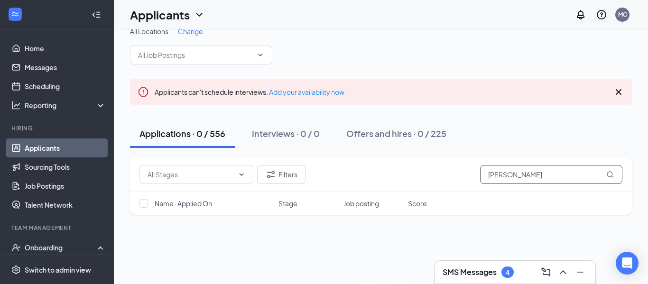
click at [534, 176] on input "endy" at bounding box center [551, 174] width 142 height 19
type input "e"
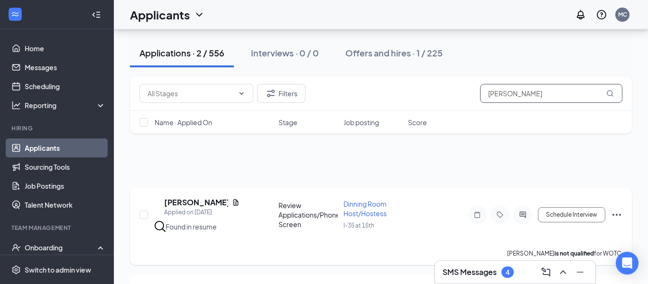
scroll to position [135, 0]
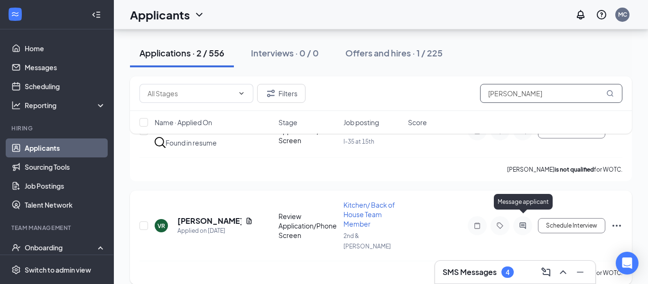
type input "victor"
click at [523, 223] on icon "ActiveChat" at bounding box center [522, 226] width 11 height 8
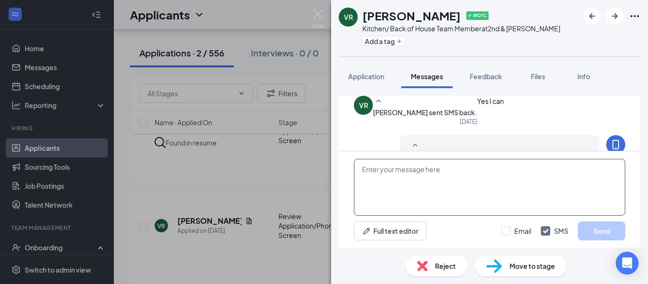
scroll to position [996, 0]
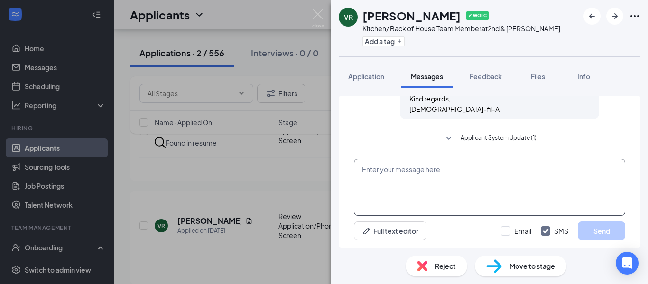
click at [463, 177] on textarea at bounding box center [489, 187] width 271 height 57
paste textarea "Thank you for taking your time for a personal interview as part of your applica…"
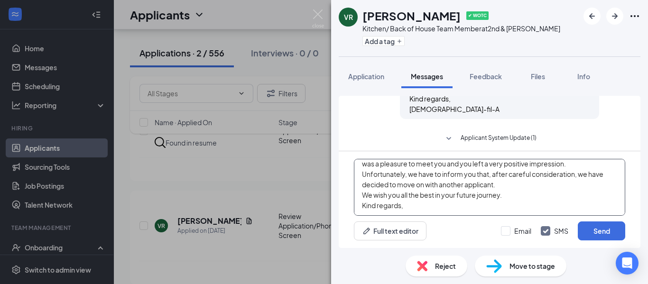
scroll to position [0, 0]
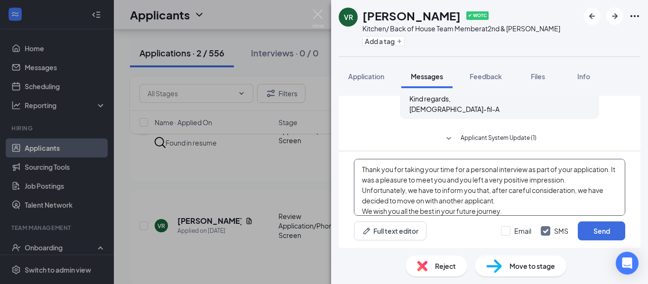
click at [364, 167] on textarea "Thank you for taking your time for a personal interview as part of your applica…" at bounding box center [489, 187] width 271 height 57
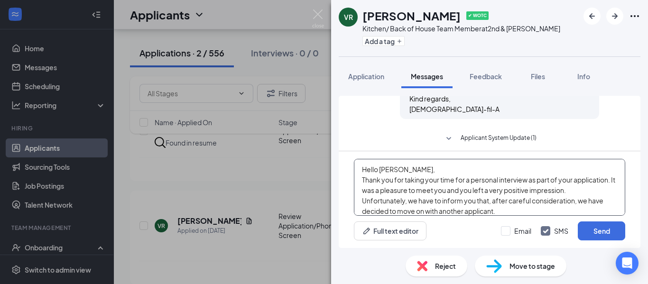
scroll to position [37, 0]
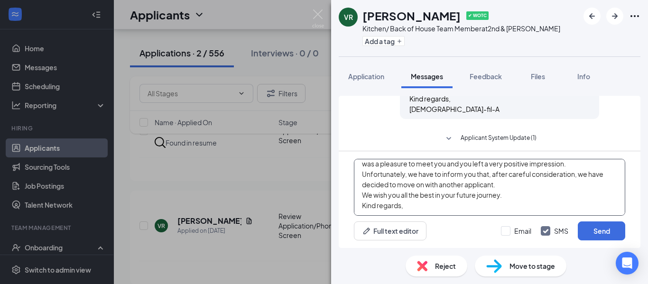
click at [452, 205] on textarea "Hello Victor, Thank you for taking your time for a personal interview as part o…" at bounding box center [489, 187] width 271 height 57
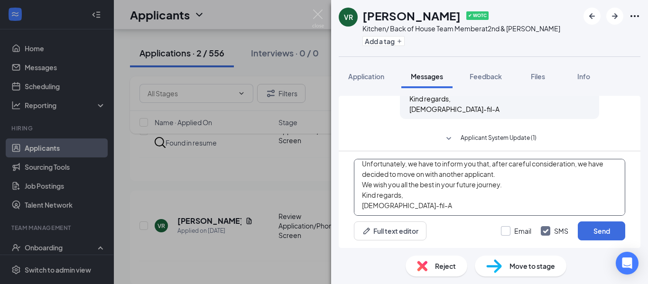
type textarea "Hello Victor, Thank you for taking your time for a personal interview as part o…"
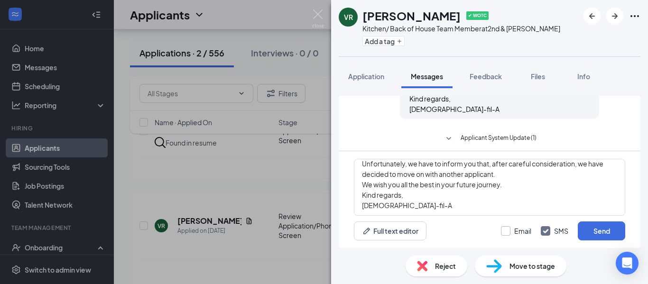
click at [507, 231] on input "Email" at bounding box center [516, 230] width 30 height 9
checkbox input "true"
click at [600, 225] on button "Send" at bounding box center [601, 231] width 47 height 19
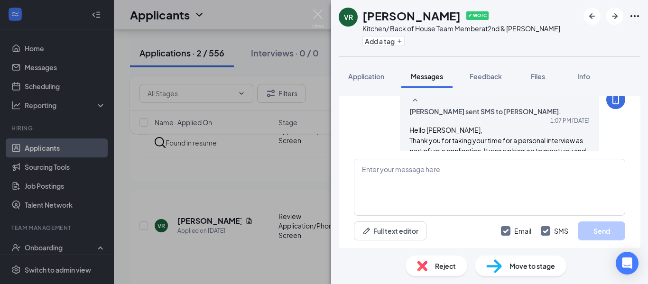
scroll to position [1252, 0]
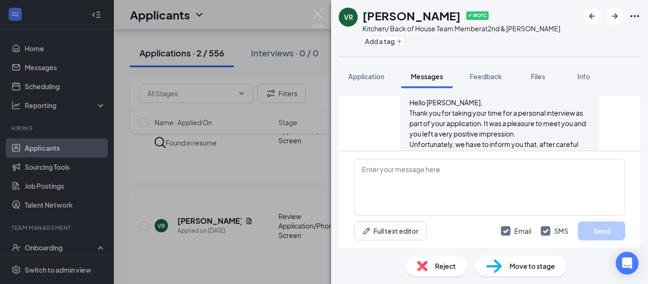
click at [432, 269] on div "Reject" at bounding box center [437, 266] width 62 height 21
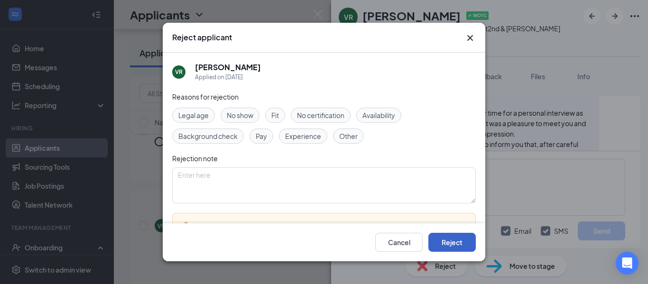
click at [453, 243] on button "Reject" at bounding box center [452, 242] width 47 height 19
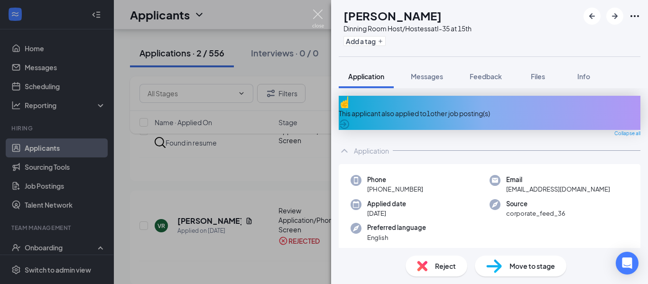
click at [320, 12] on img at bounding box center [318, 18] width 12 height 19
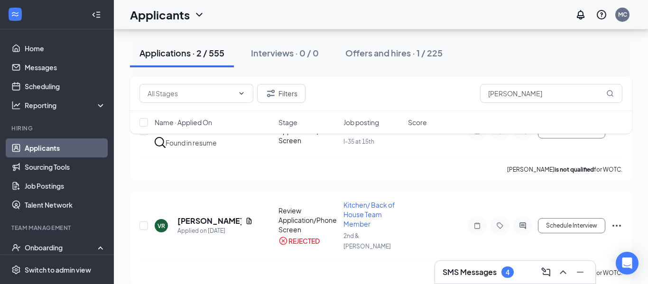
scroll to position [42, 0]
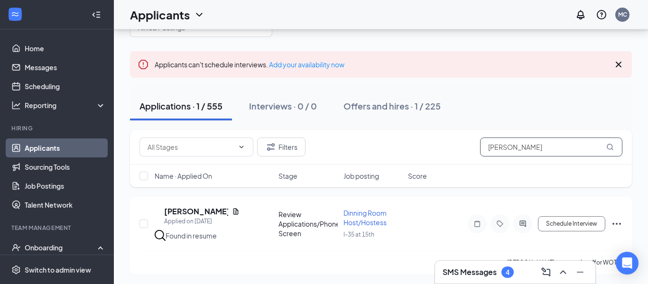
click at [548, 144] on input "victor" at bounding box center [551, 147] width 142 height 19
type input "v"
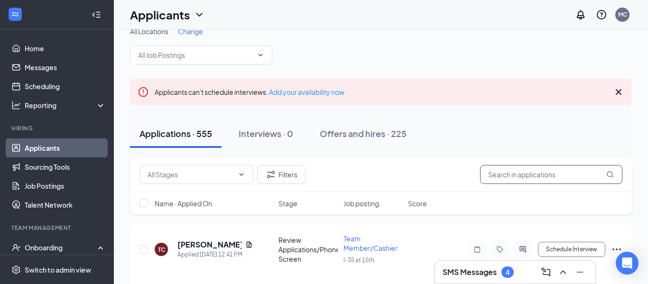
scroll to position [42, 0]
